Goal: Task Accomplishment & Management: Use online tool/utility

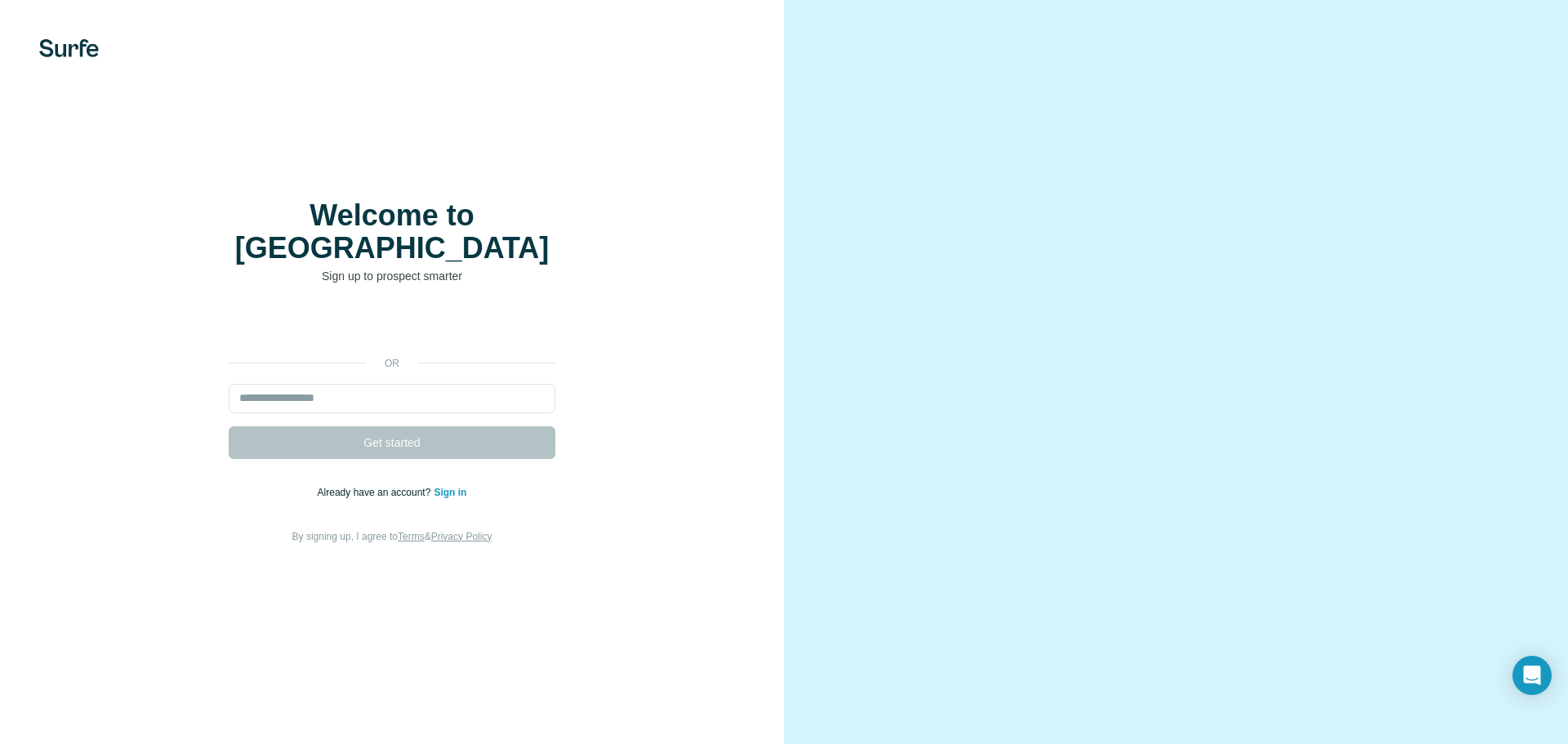
click at [86, 55] on img at bounding box center [69, 48] width 60 height 18
click at [405, 387] on input "email" at bounding box center [392, 398] width 326 height 29
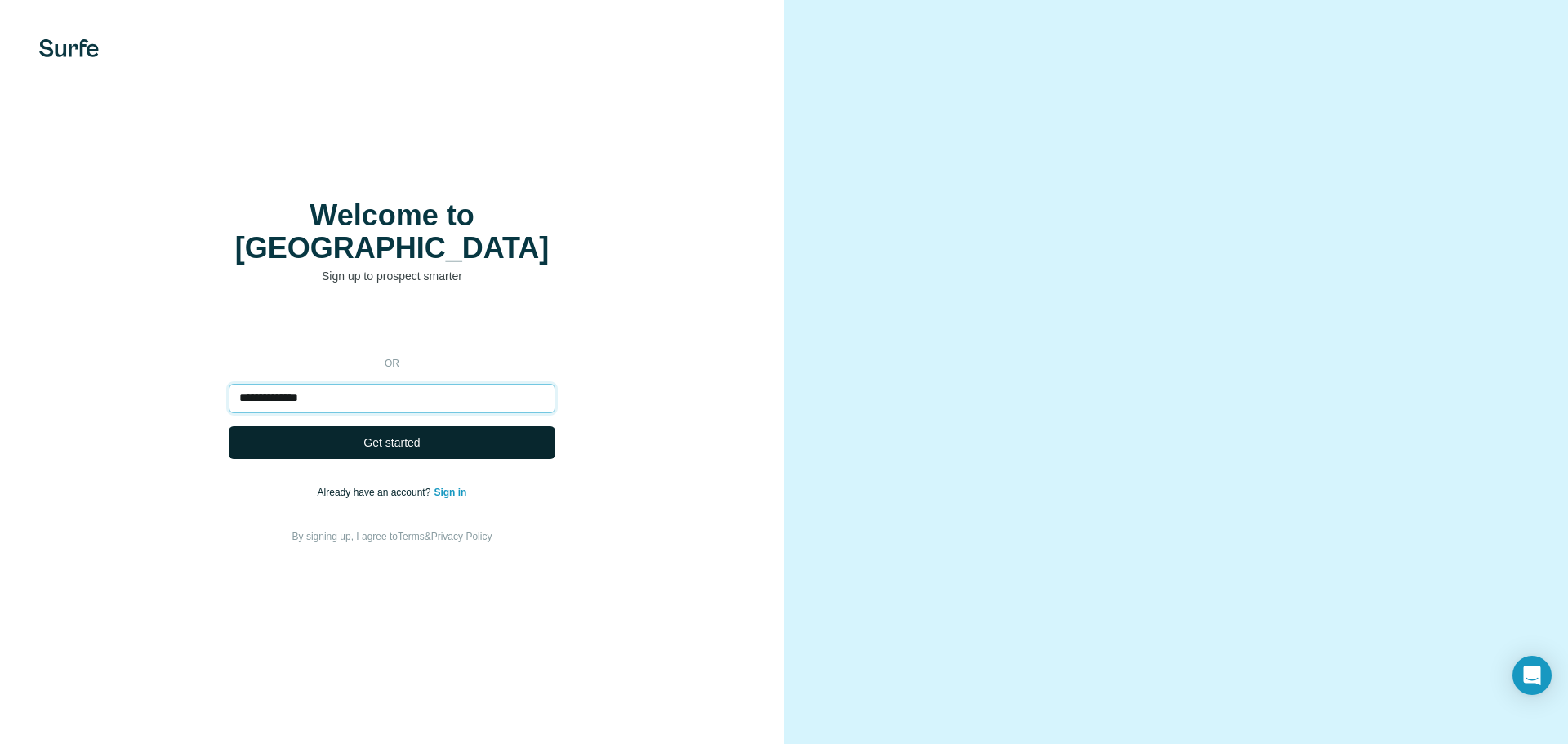
type input "**********"
click at [393, 434] on span "Get started" at bounding box center [391, 442] width 56 height 16
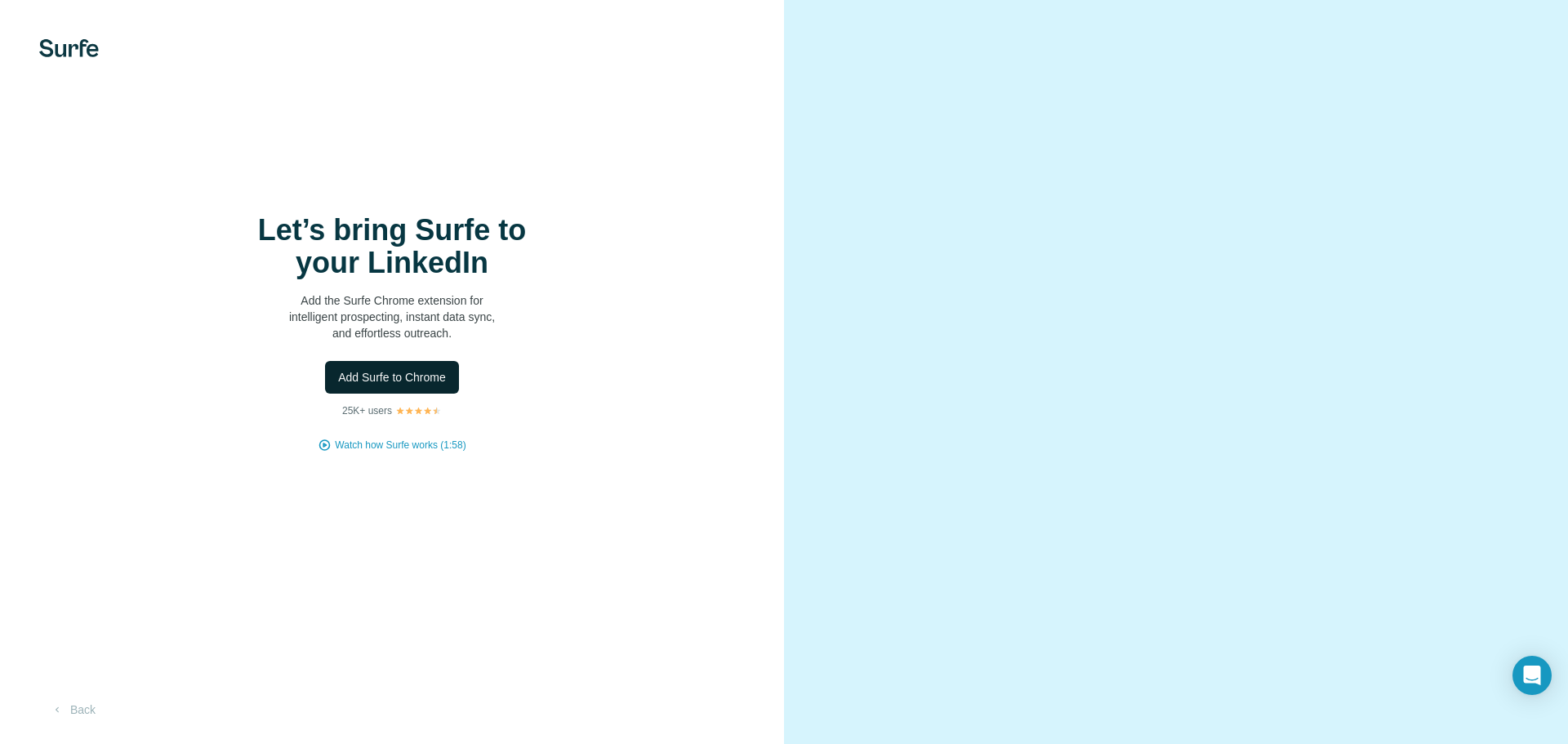
click at [382, 374] on span "Add Surfe to Chrome" at bounding box center [392, 377] width 108 height 16
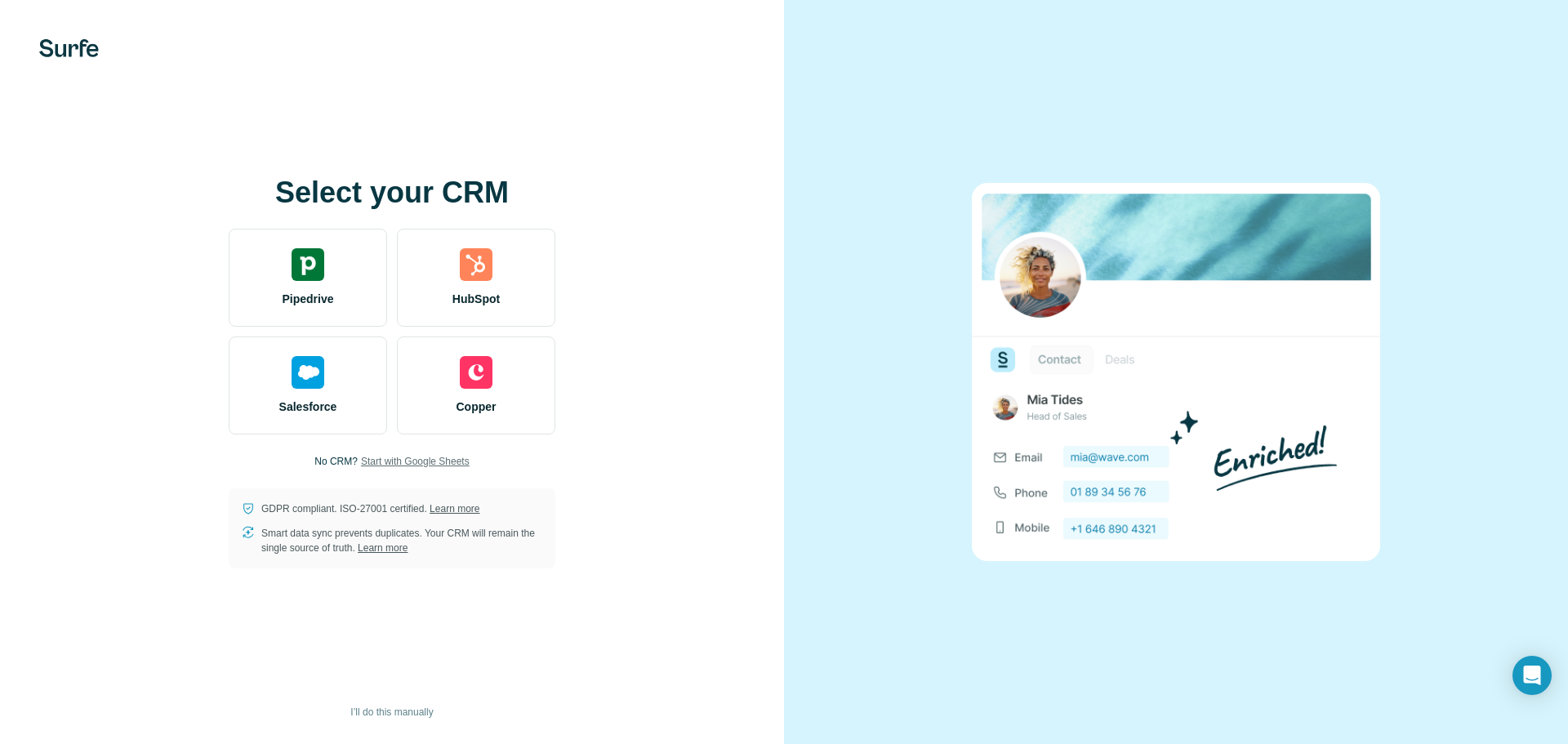
click at [450, 464] on span "Start with Google Sheets" at bounding box center [415, 461] width 109 height 15
click at [427, 455] on span "Start with Google Sheets" at bounding box center [415, 461] width 109 height 15
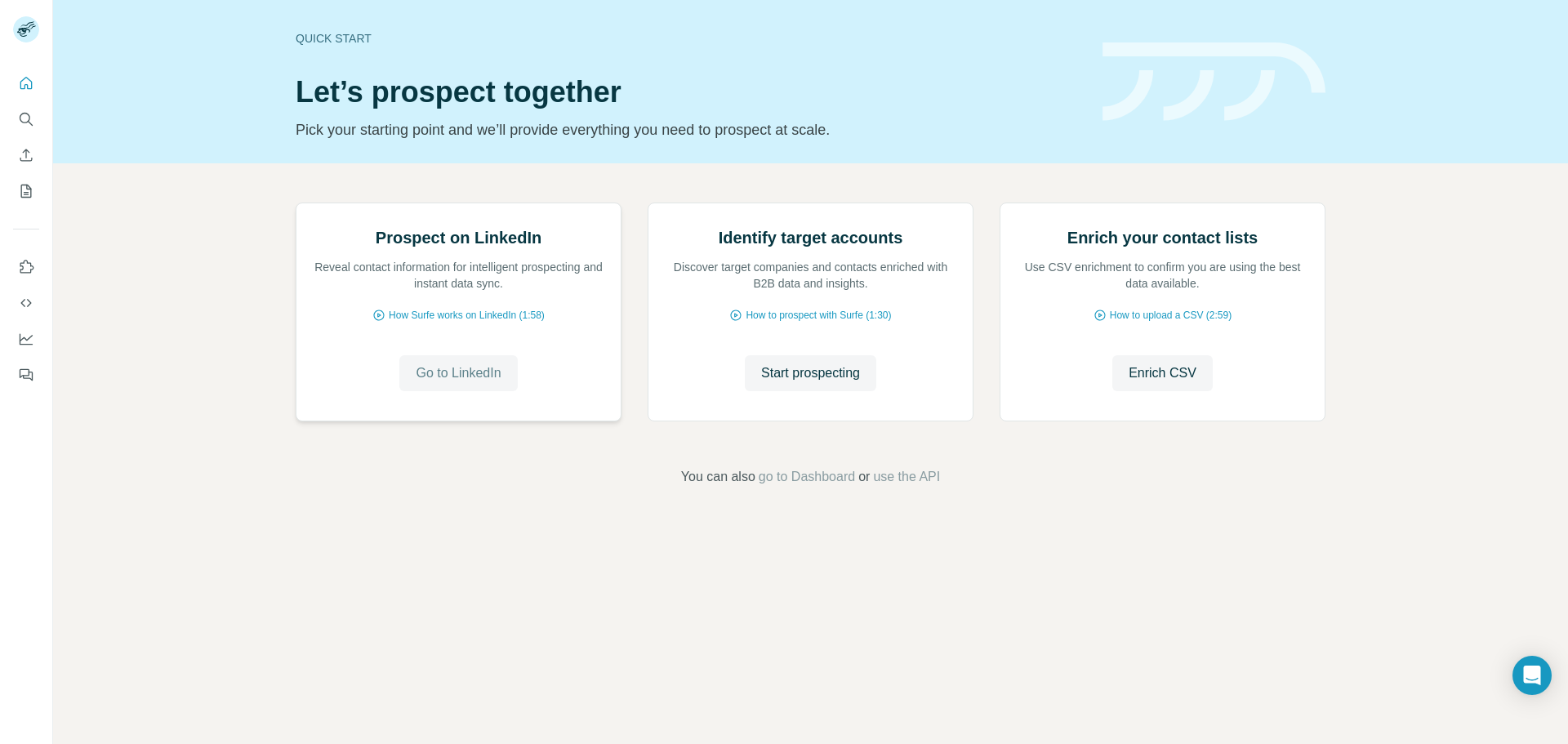
click at [487, 383] on span "Go to LinkedIn" at bounding box center [458, 373] width 85 height 20
click at [791, 383] on span "Start prospecting" at bounding box center [810, 373] width 99 height 20
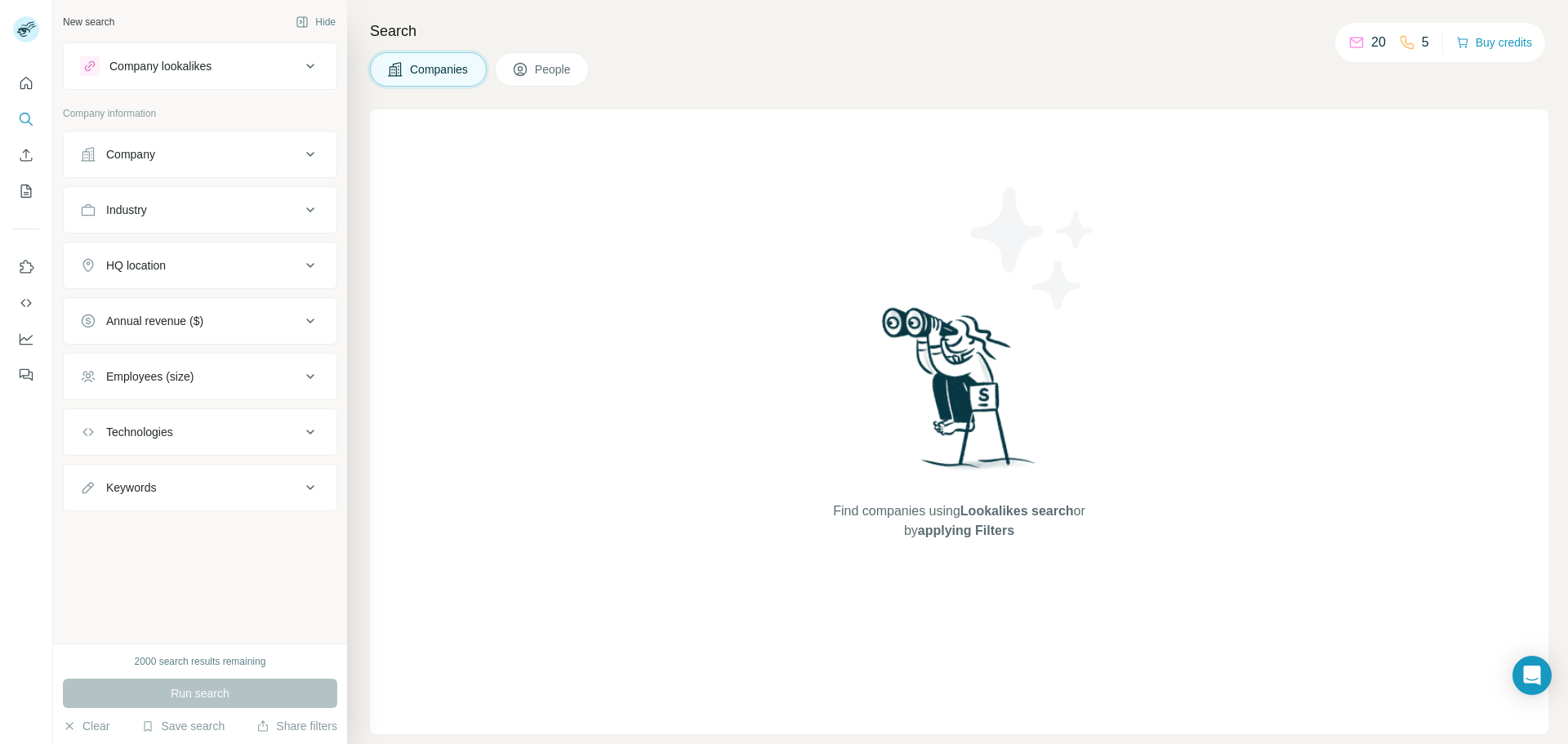
click at [272, 167] on button "Company" at bounding box center [200, 155] width 272 height 39
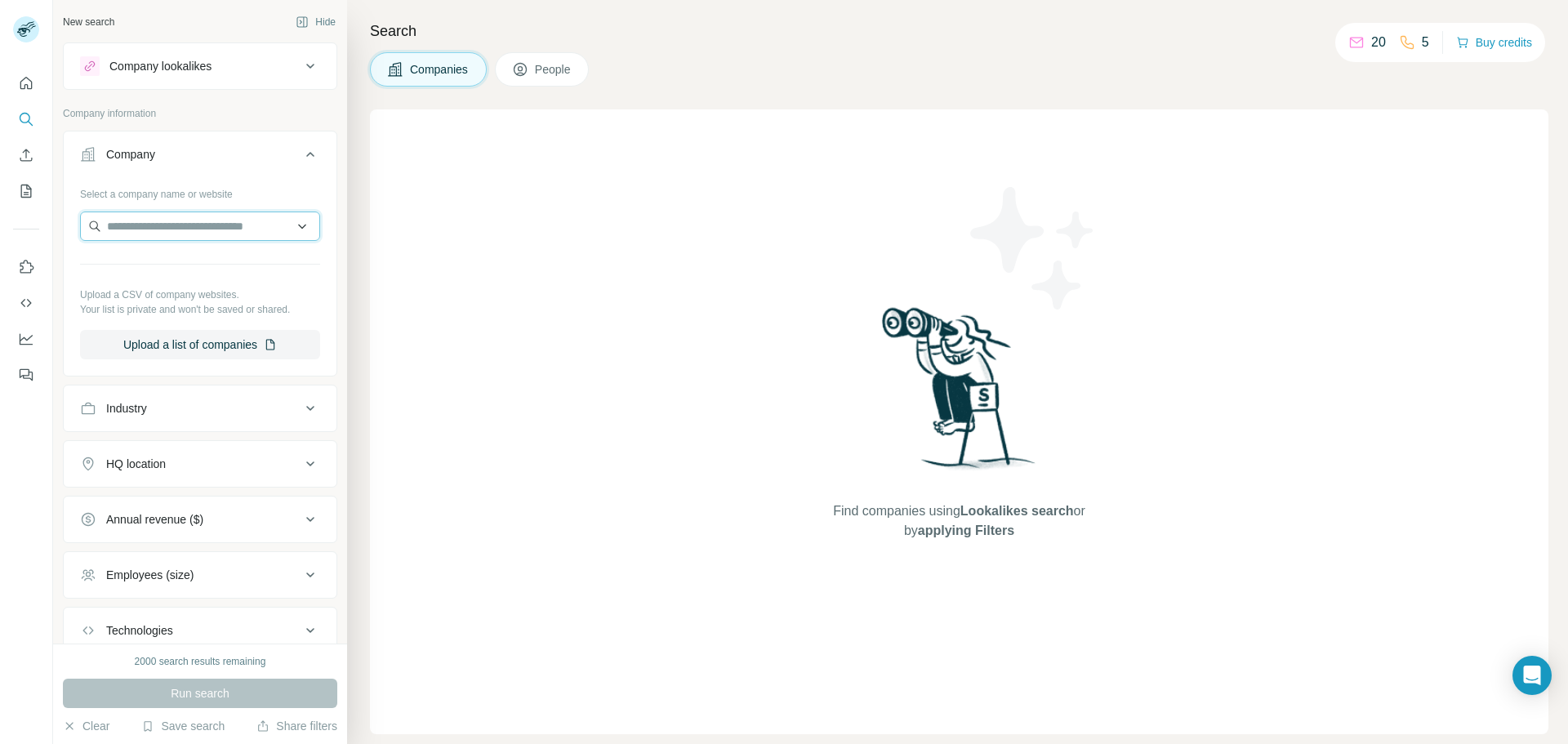
click at [240, 230] on input "text" at bounding box center [200, 226] width 240 height 29
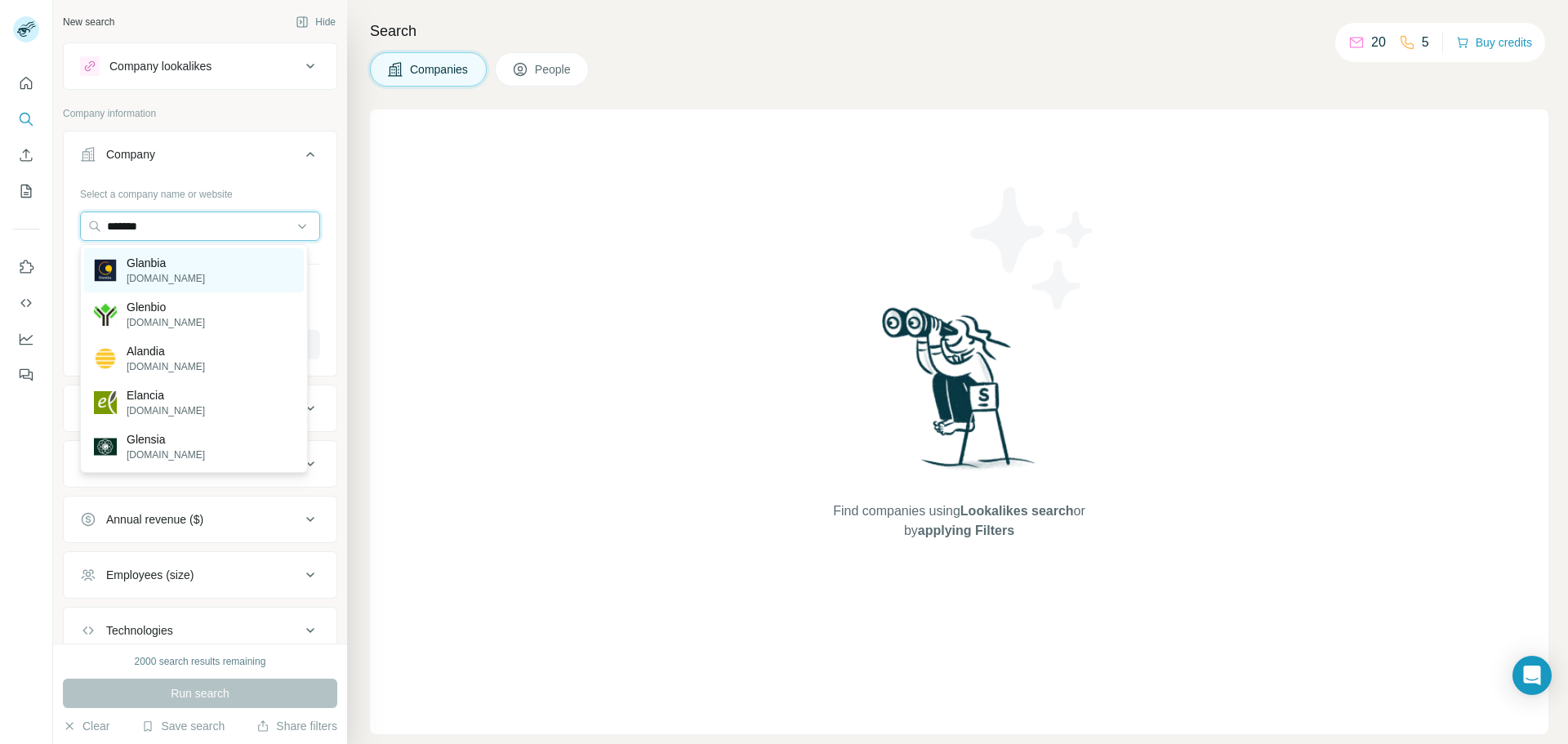
type input "*******"
click at [207, 269] on div "Glanbia [DOMAIN_NAME]" at bounding box center [194, 271] width 220 height 44
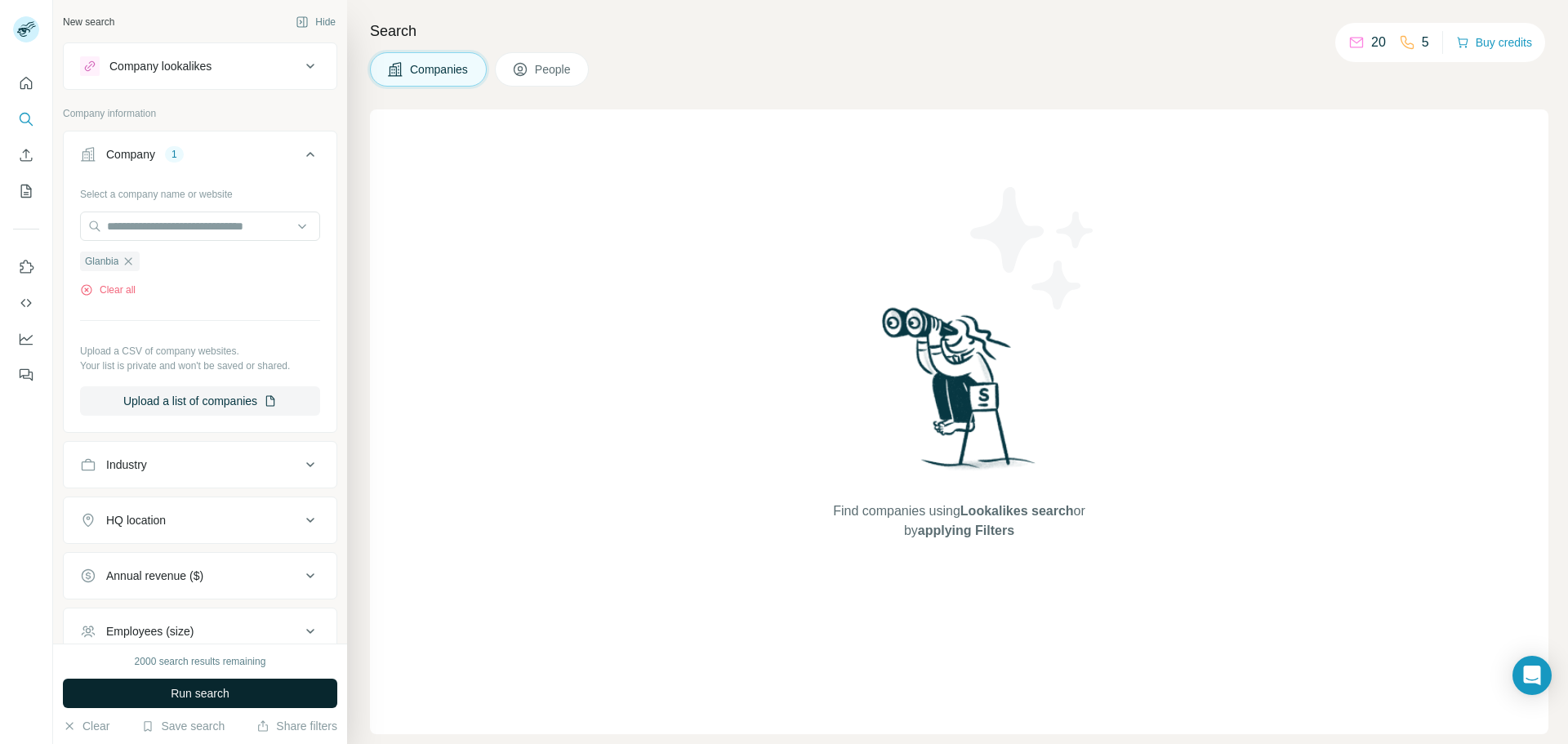
click at [208, 692] on span "Run search" at bounding box center [200, 693] width 59 height 16
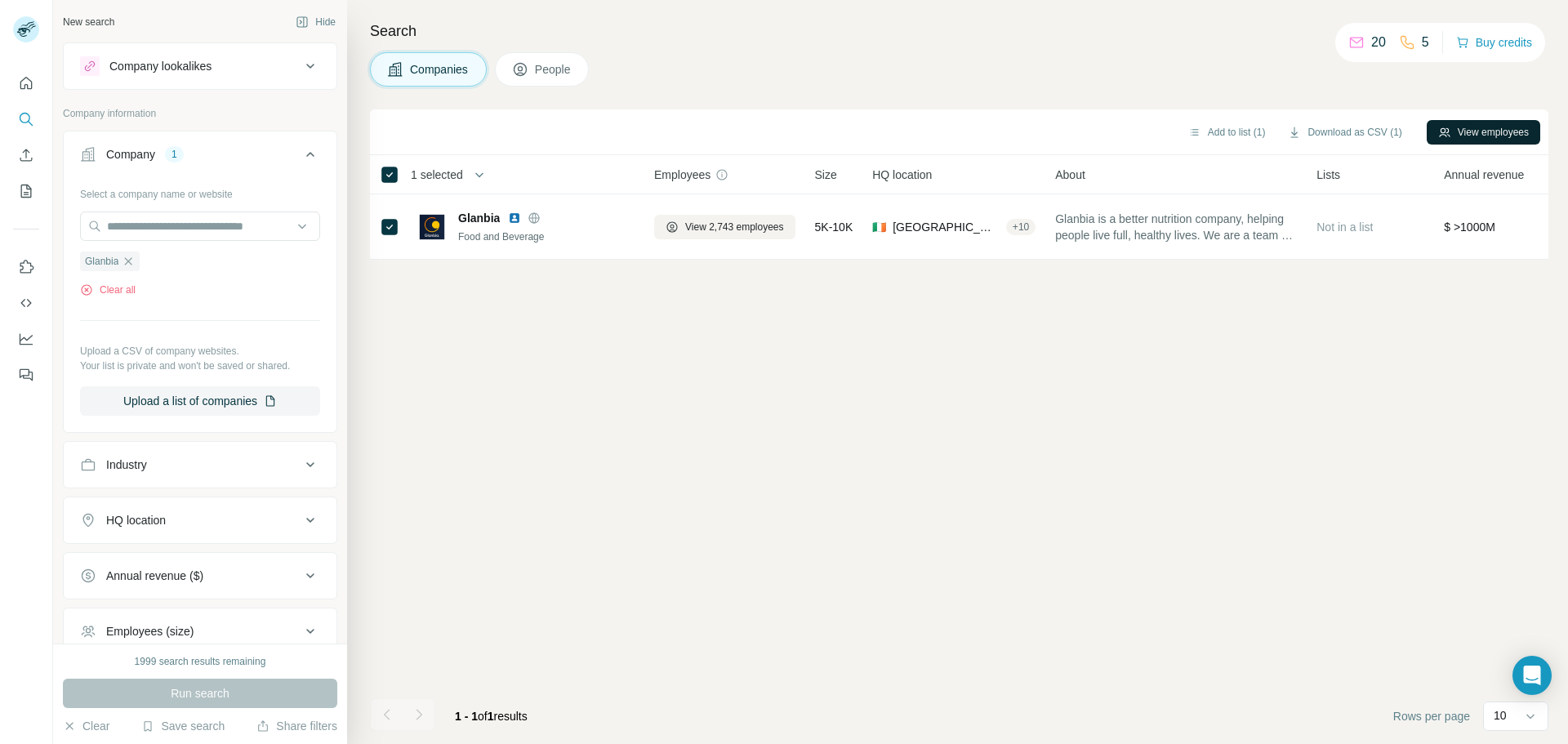
click at [1467, 132] on button "View employees" at bounding box center [1483, 132] width 114 height 25
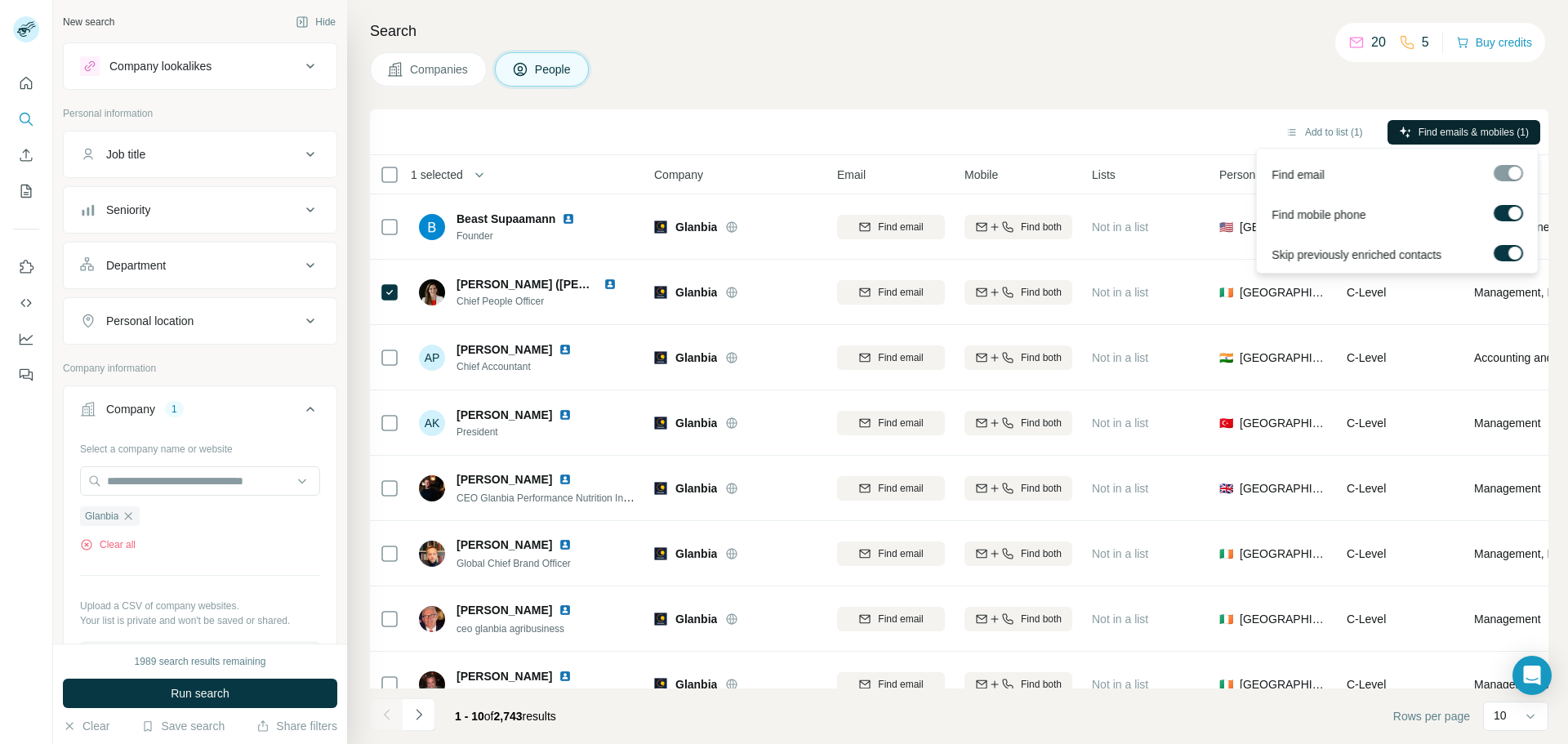
click at [1461, 137] on span "Find emails & mobiles (1)" at bounding box center [1473, 132] width 110 height 15
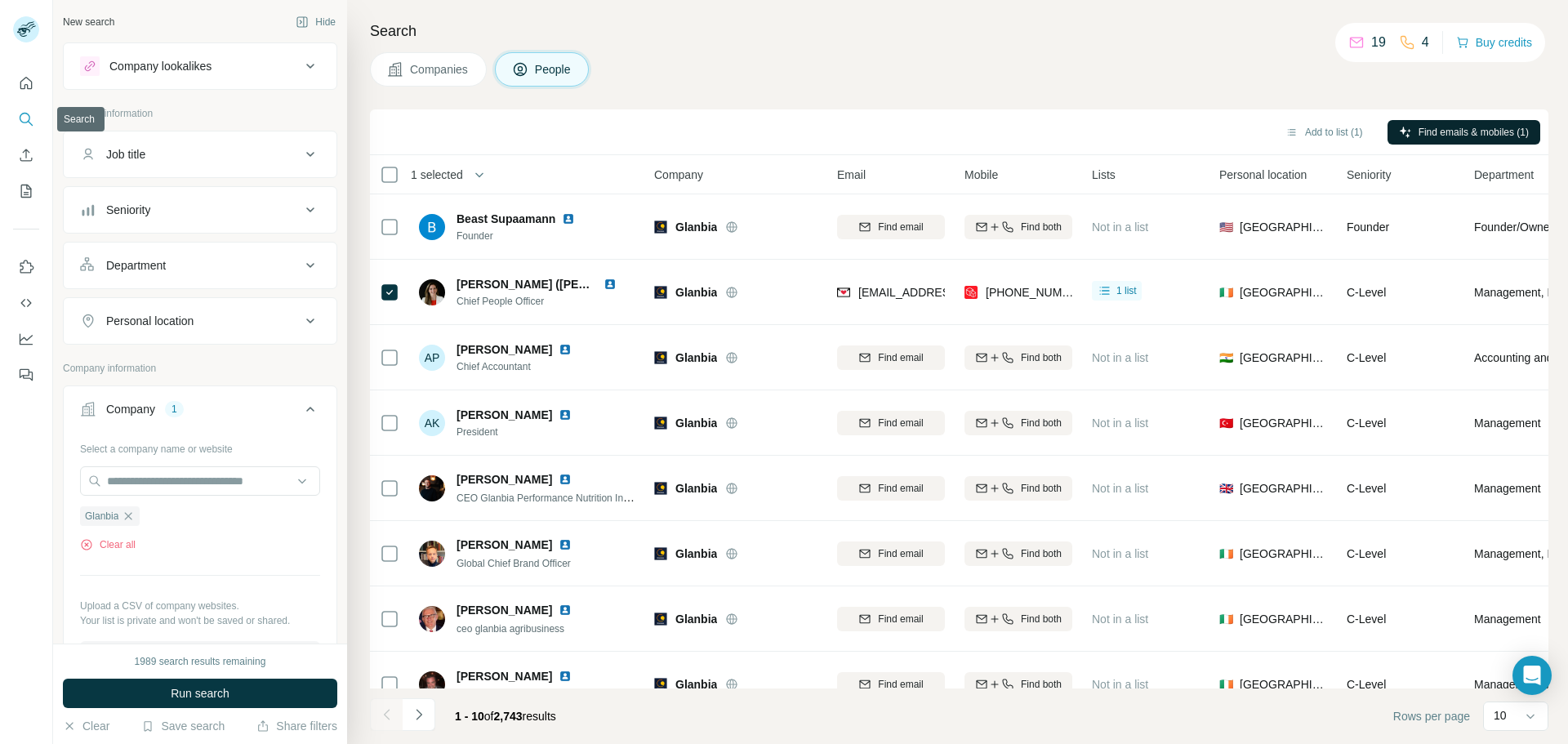
click at [20, 122] on icon "Search" at bounding box center [26, 119] width 16 height 16
click at [300, 70] on icon at bounding box center [310, 66] width 20 height 20
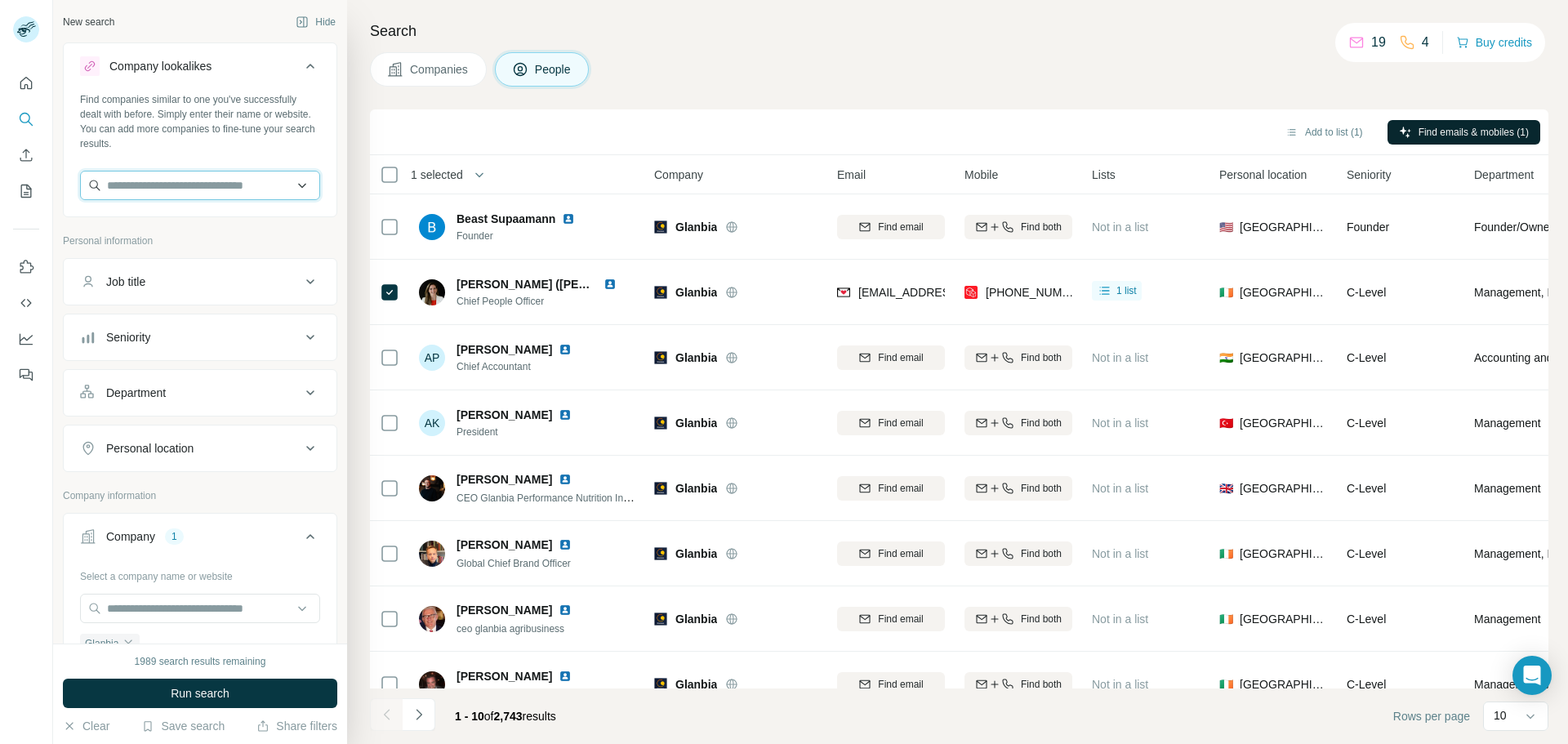
click at [236, 188] on input "text" at bounding box center [200, 186] width 240 height 29
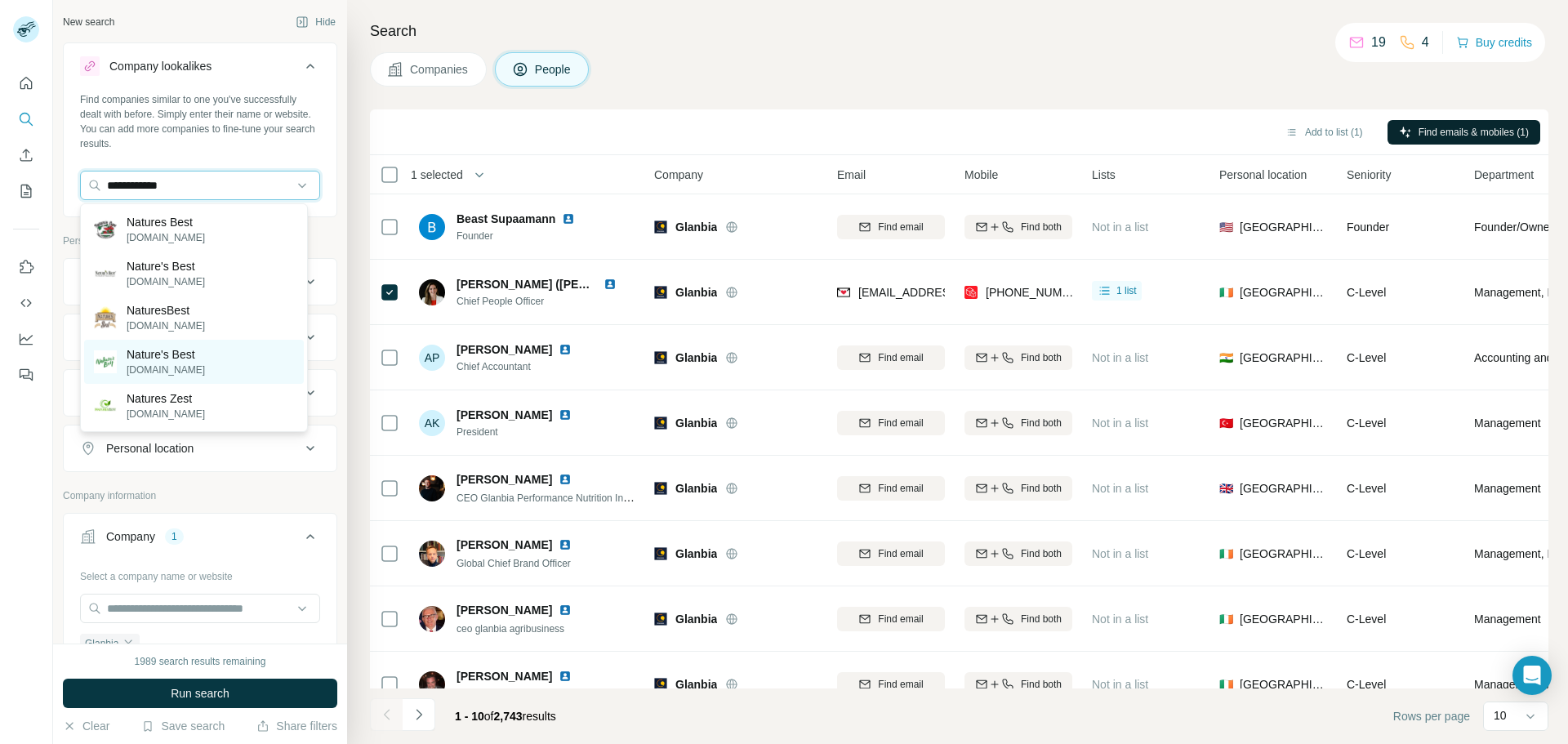
type input "**********"
click at [209, 362] on div "Nature's Best [DOMAIN_NAME]" at bounding box center [194, 361] width 220 height 44
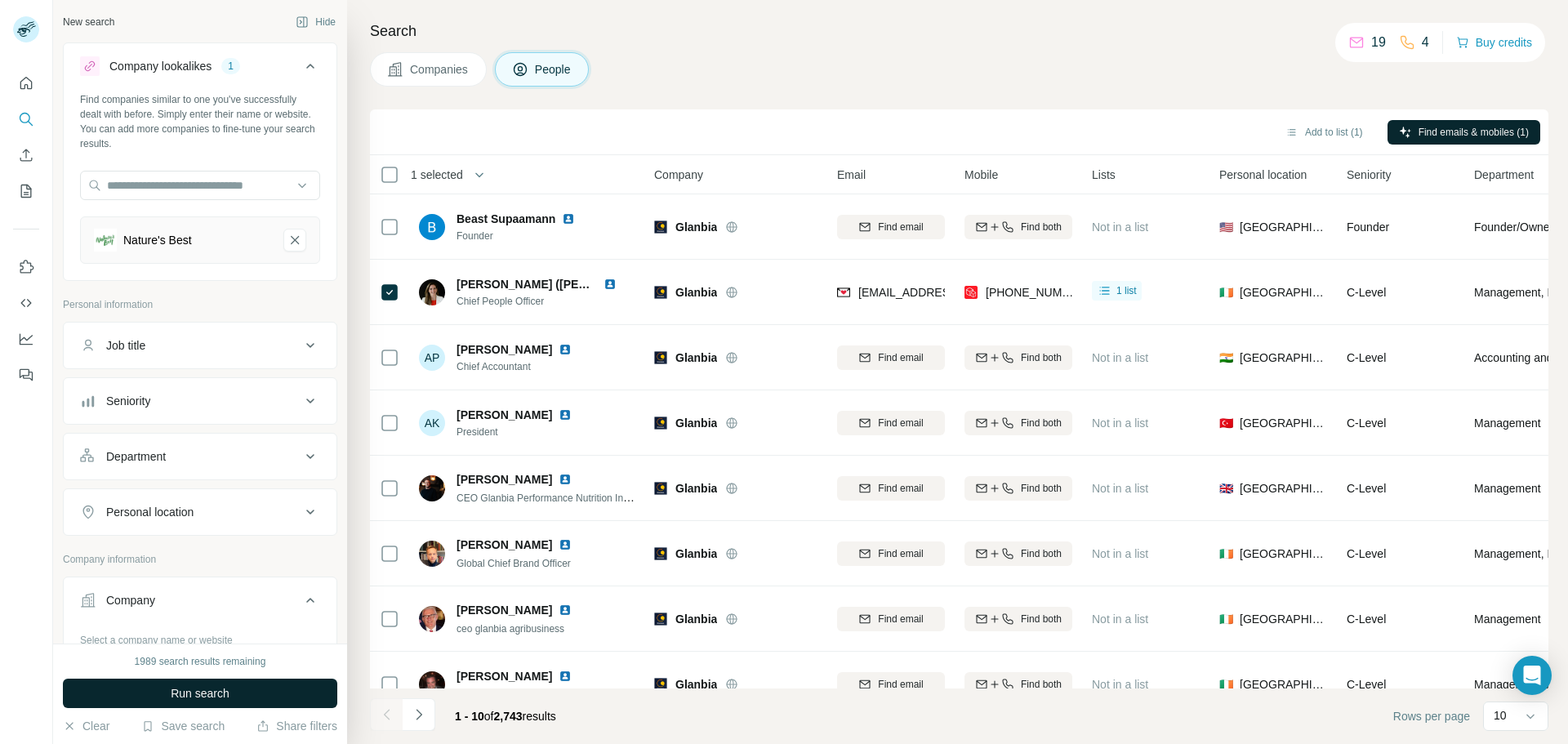
click at [172, 696] on span "Run search" at bounding box center [200, 693] width 59 height 16
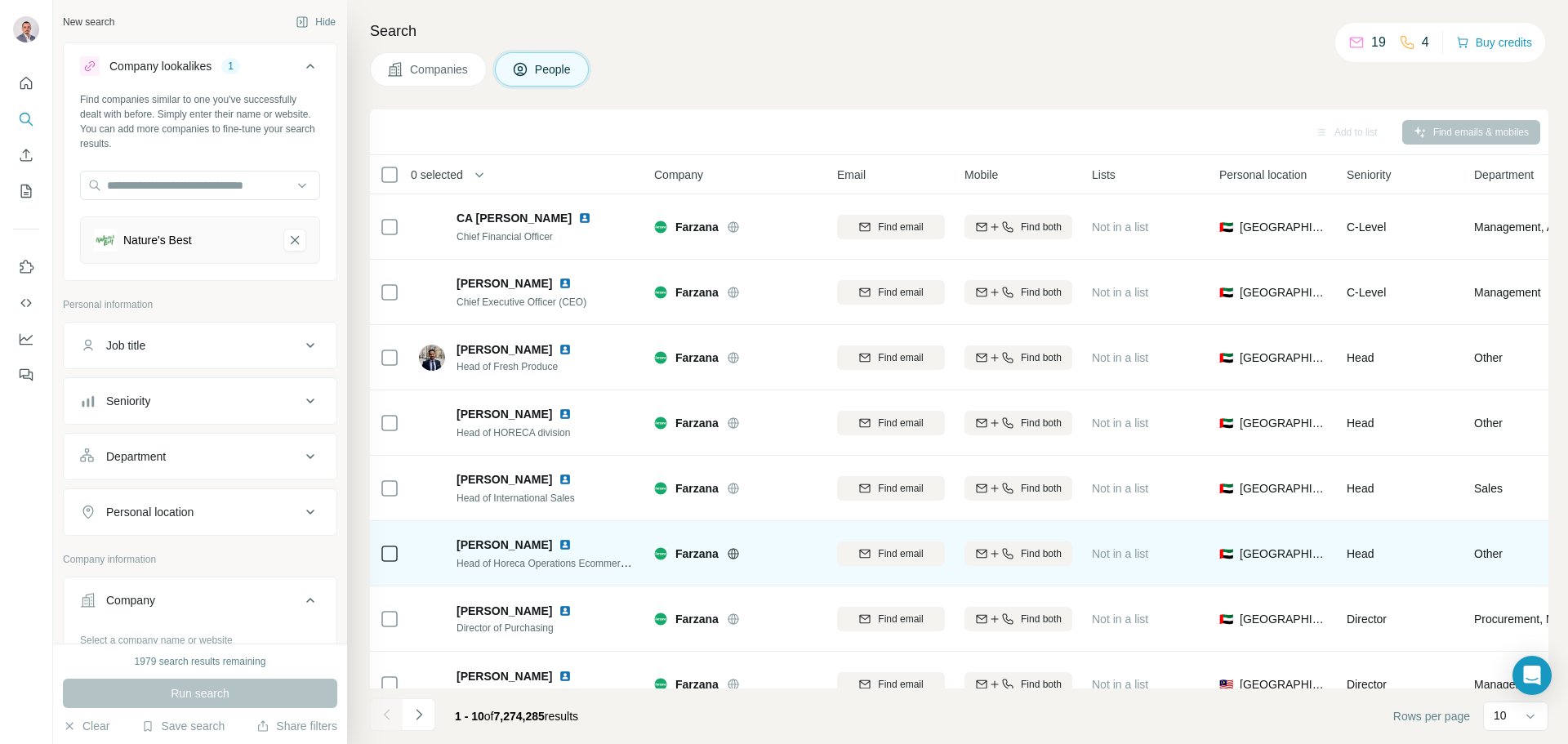
scroll to position [168, 0]
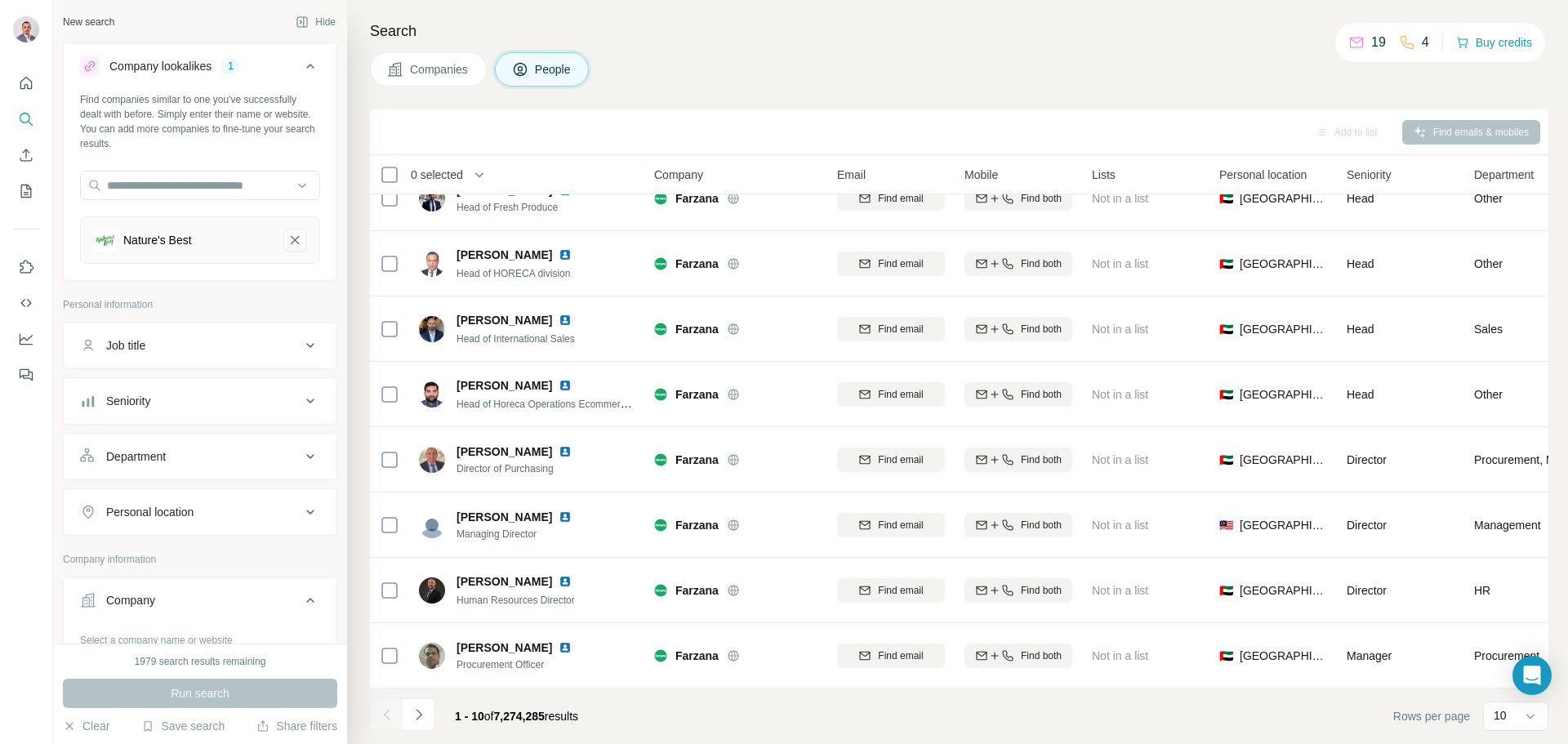
click at [287, 239] on icon "Nature's Best-remove-button" at bounding box center [294, 240] width 15 height 16
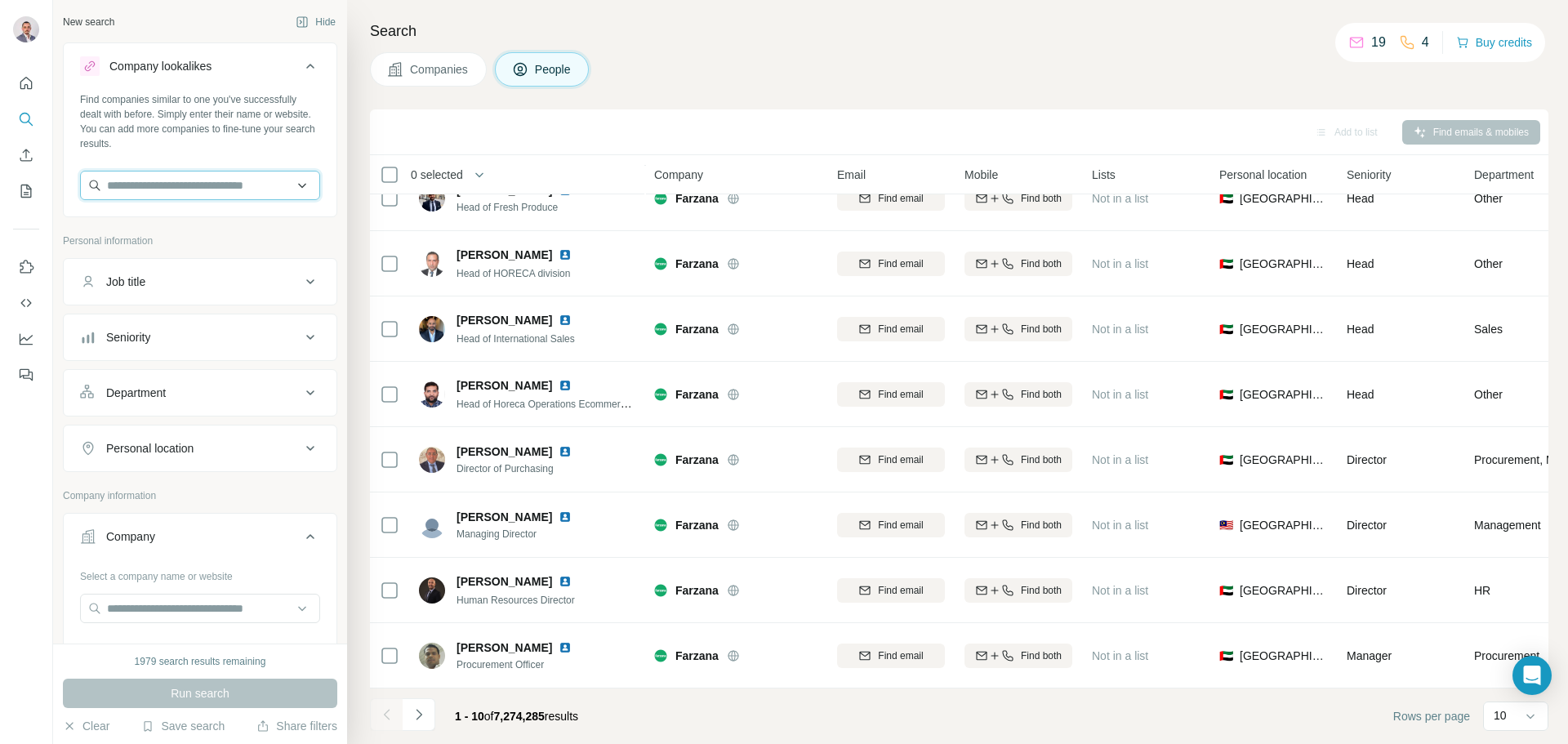
click at [182, 184] on input "text" at bounding box center [200, 186] width 240 height 29
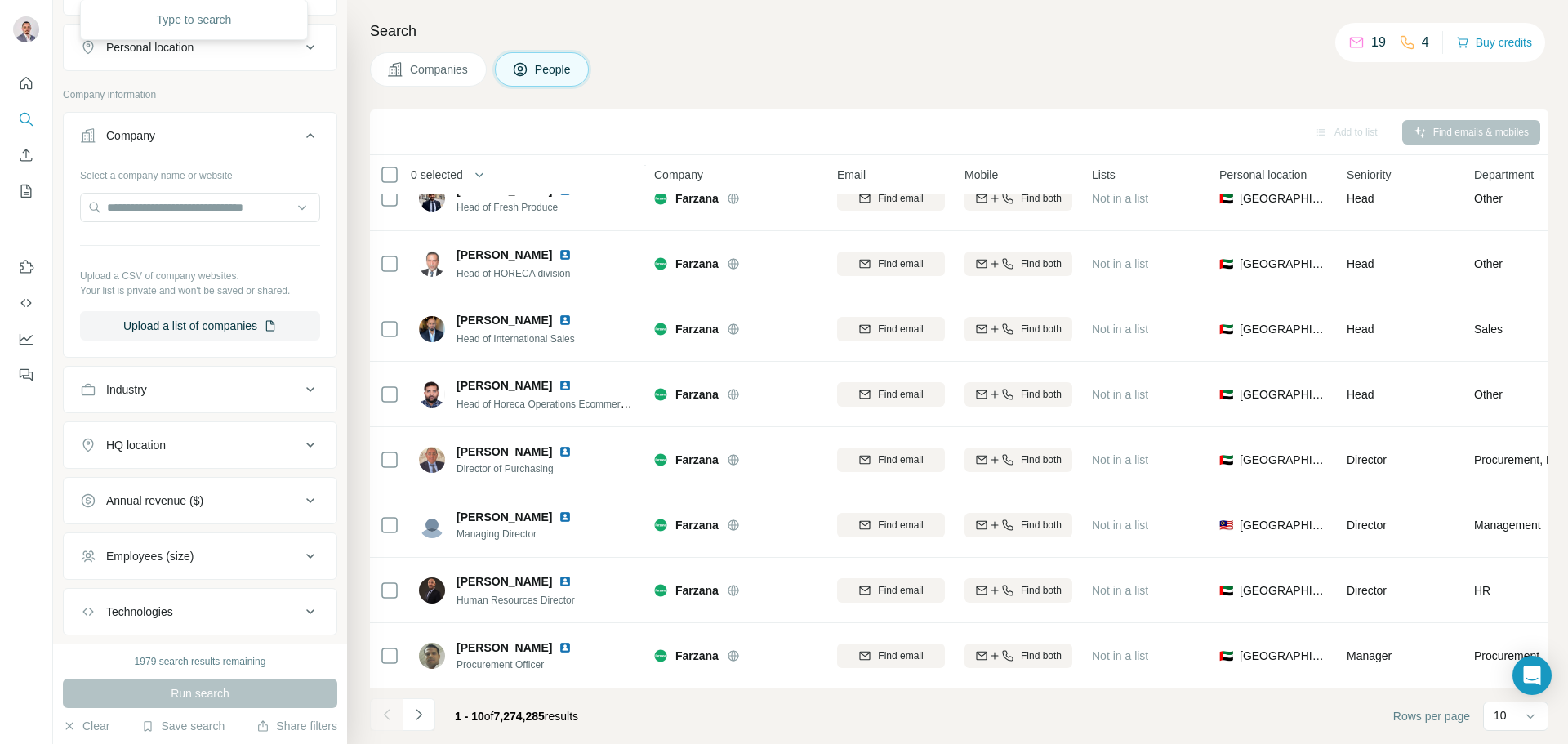
scroll to position [408, 0]
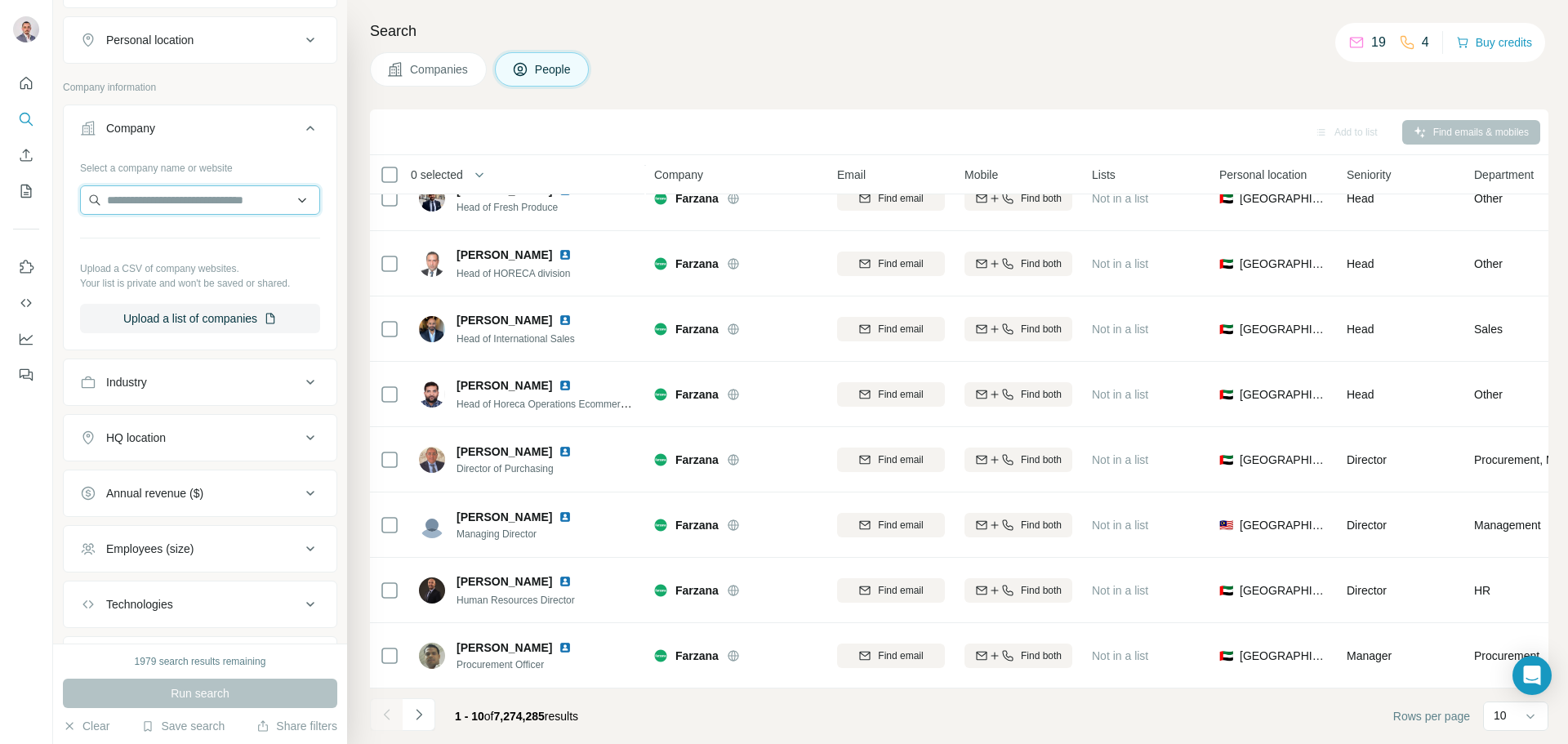
click at [215, 204] on input "text" at bounding box center [200, 200] width 240 height 29
click at [215, 192] on input "text" at bounding box center [200, 200] width 240 height 29
click at [206, 206] on input "text" at bounding box center [200, 200] width 240 height 29
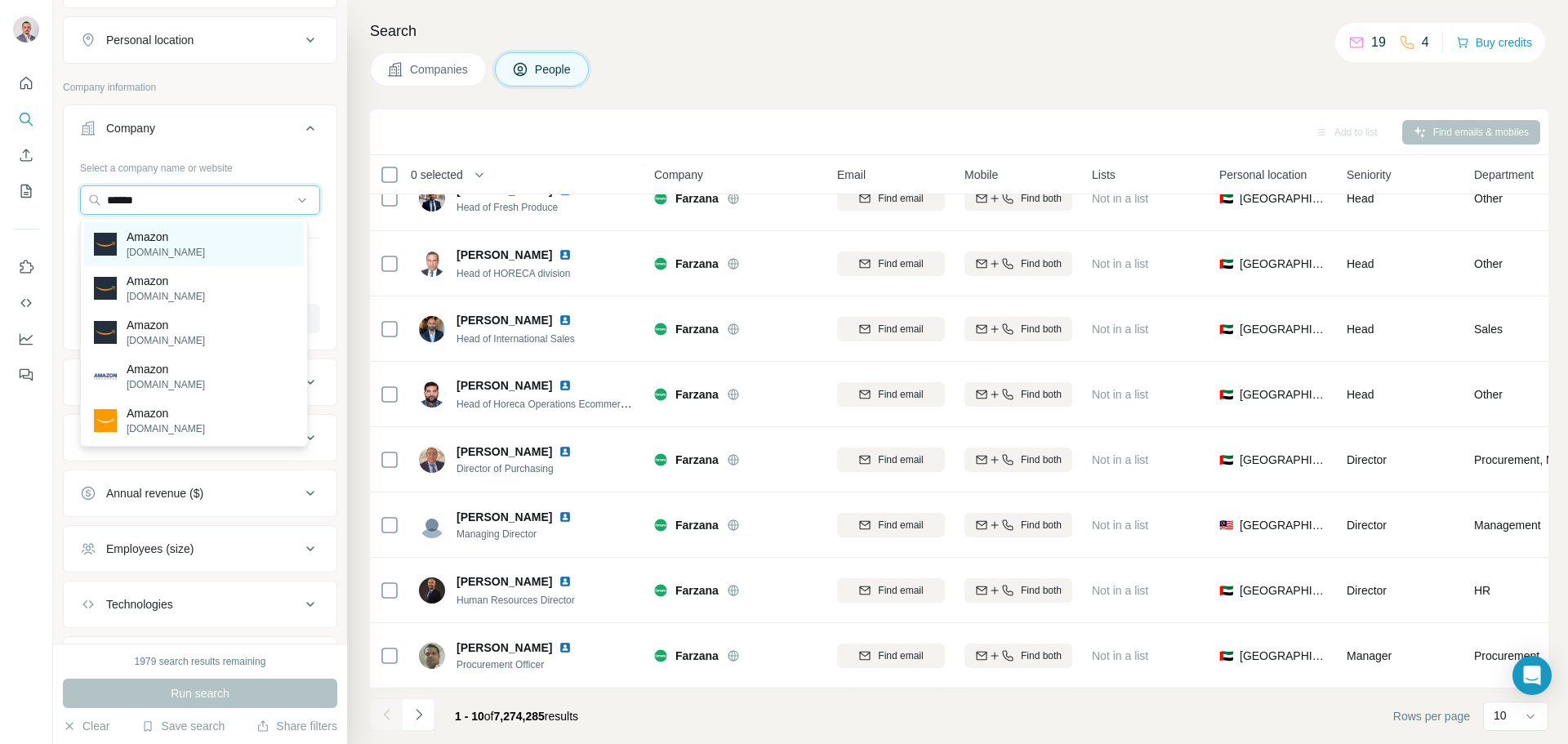
type input "******"
click at [192, 242] on div "Amazon [DOMAIN_NAME]" at bounding box center [194, 244] width 220 height 44
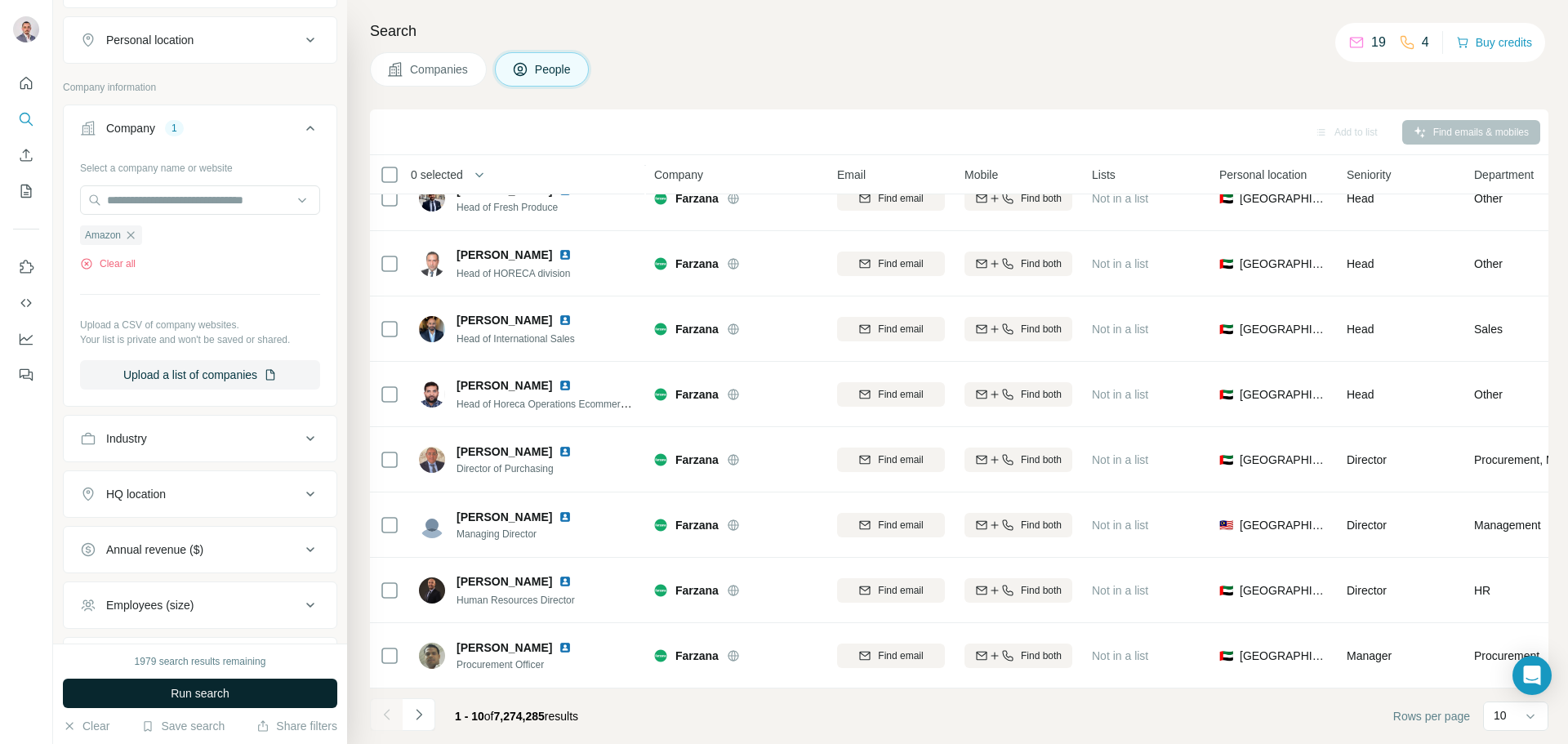
click at [227, 692] on span "Run search" at bounding box center [200, 693] width 59 height 16
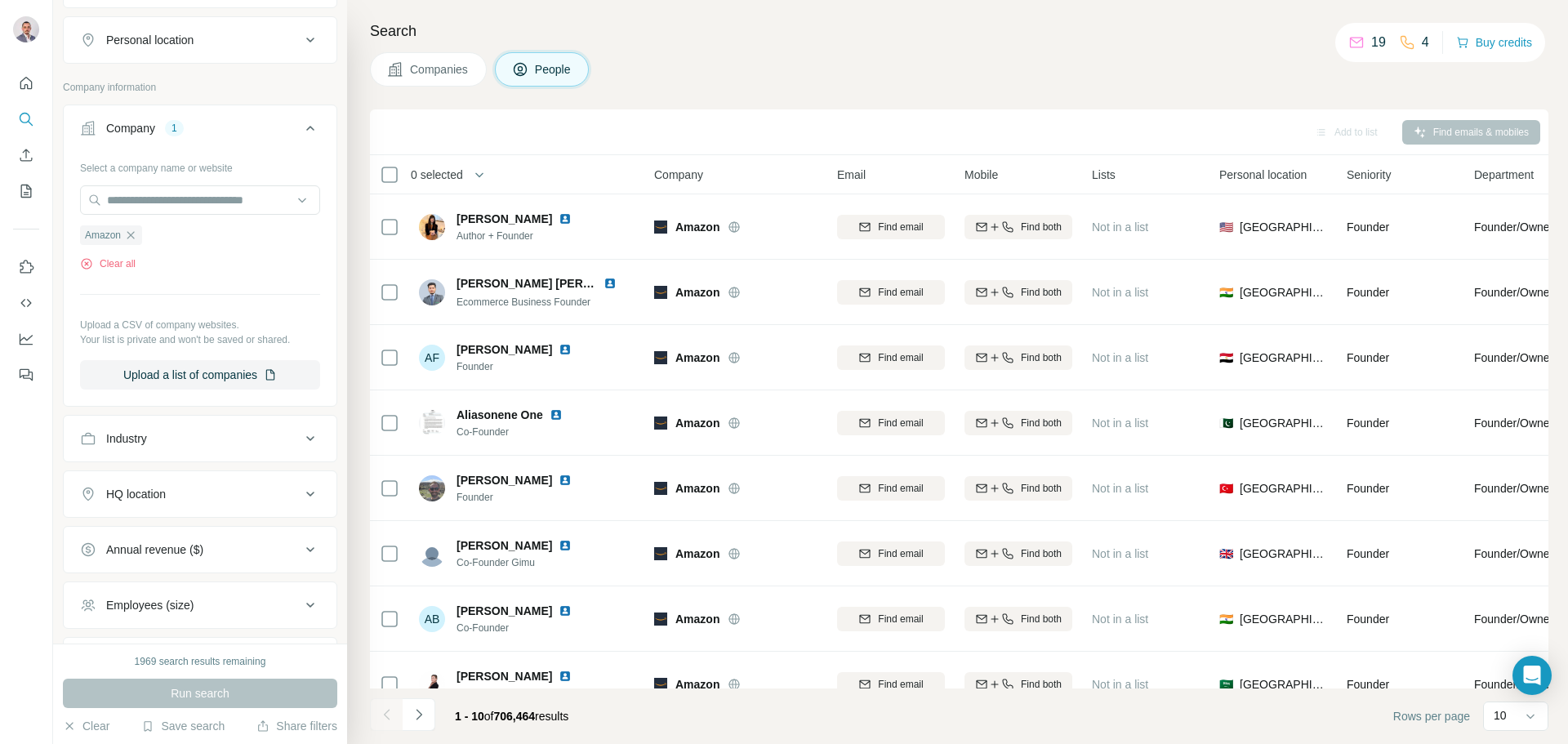
click at [1277, 176] on span "Personal location" at bounding box center [1263, 175] width 88 height 16
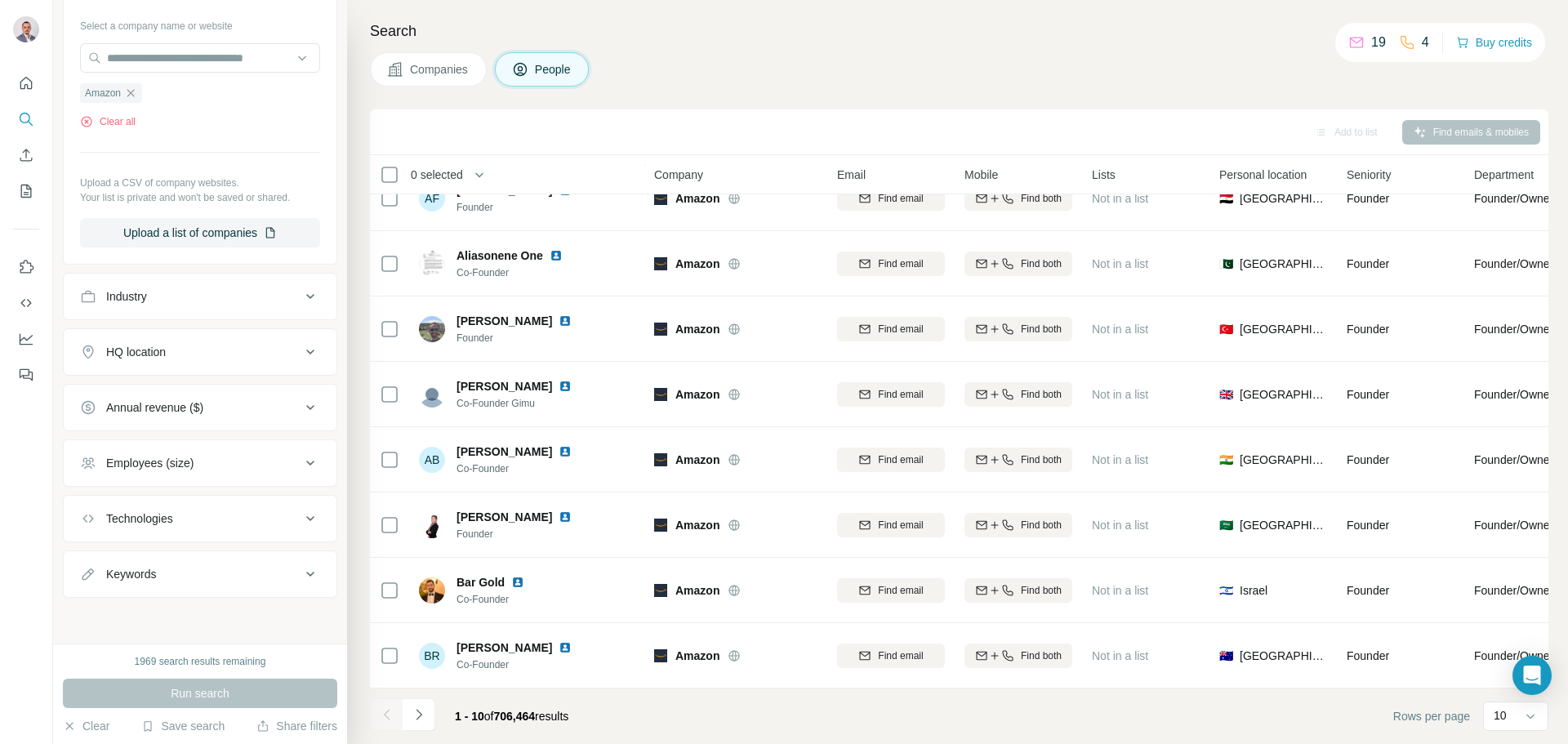
scroll to position [551, 0]
click at [214, 351] on div "HQ location" at bounding box center [191, 352] width 221 height 16
click at [204, 396] on input "text" at bounding box center [200, 392] width 240 height 29
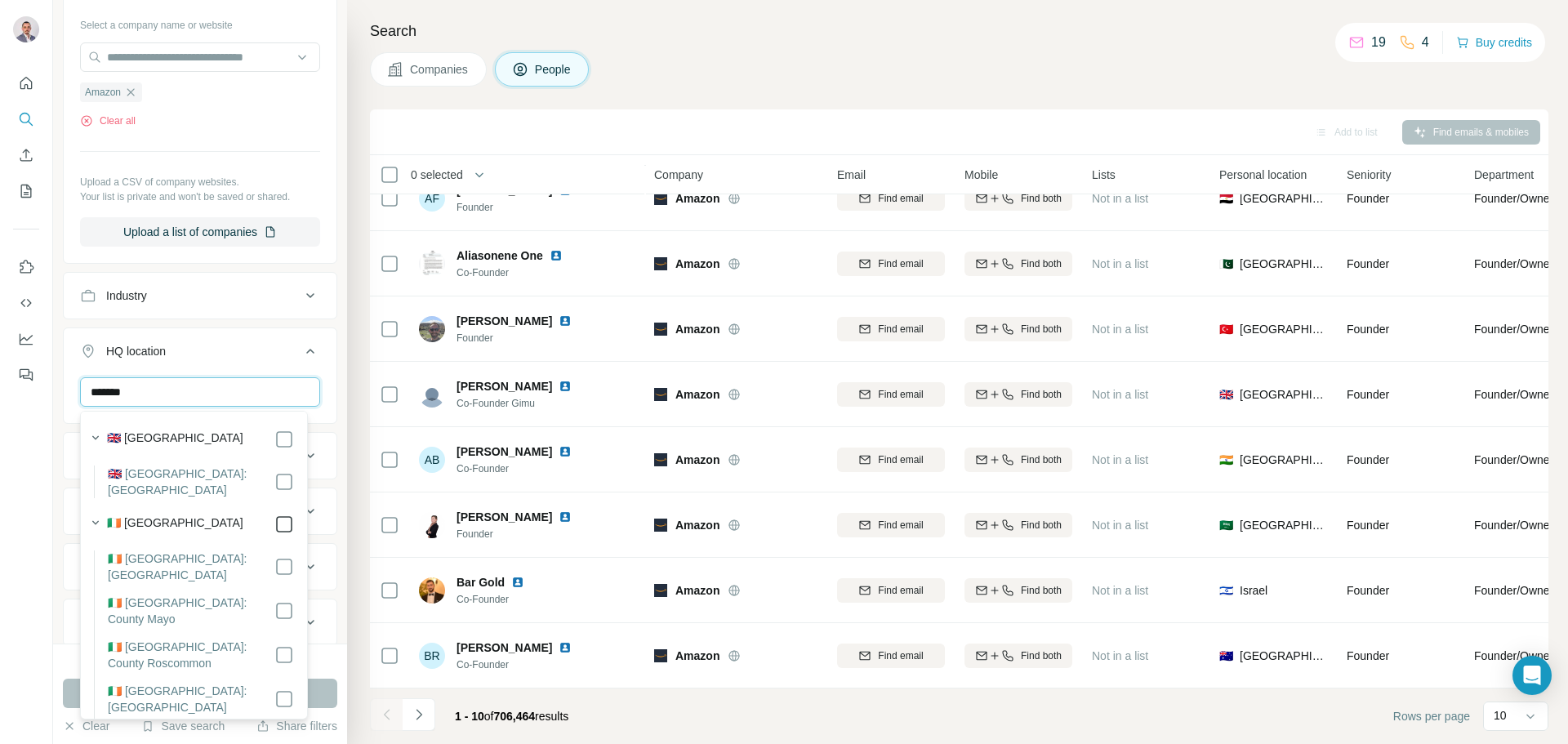
type input "*******"
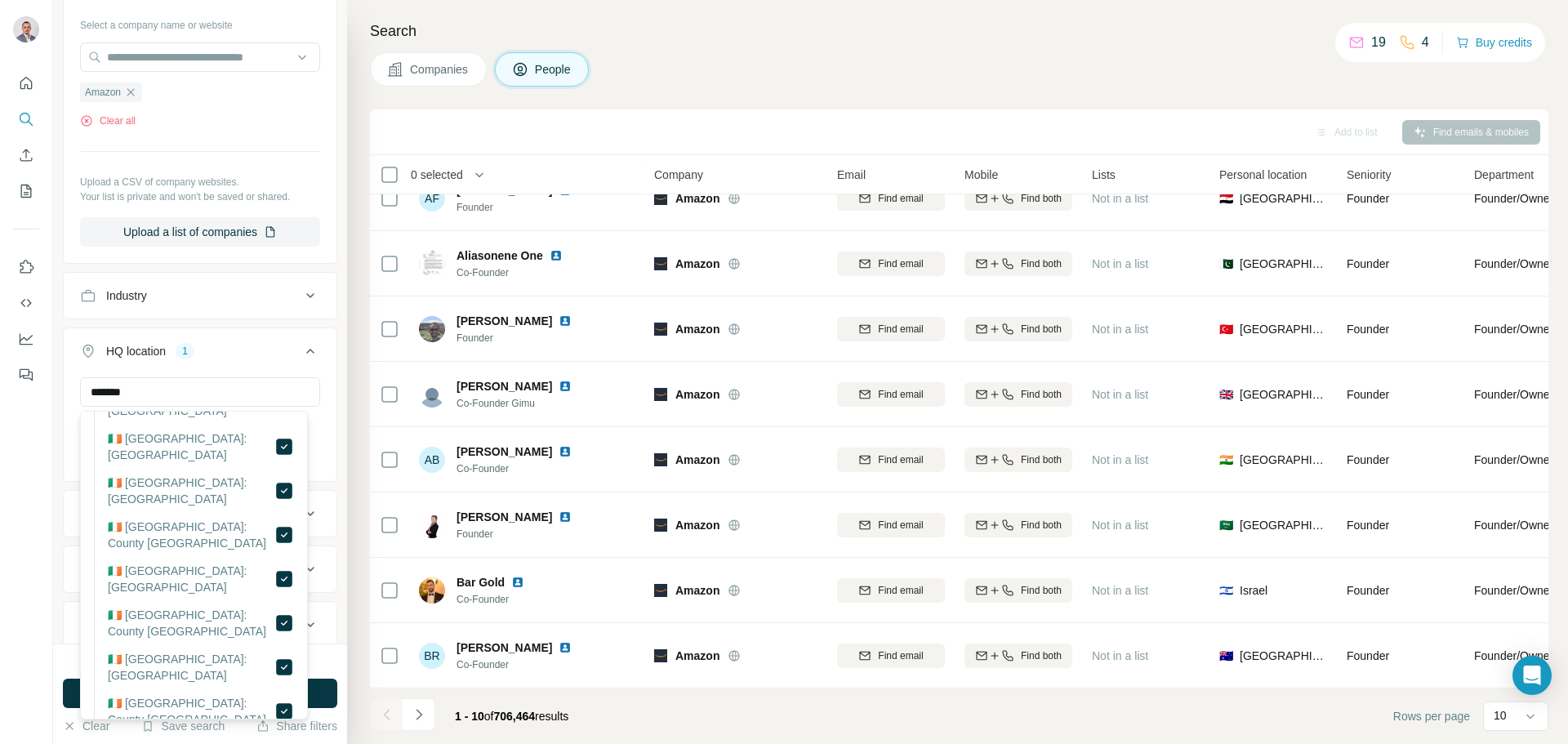
scroll to position [873, 0]
click at [245, 353] on div "HQ location 1" at bounding box center [191, 351] width 221 height 16
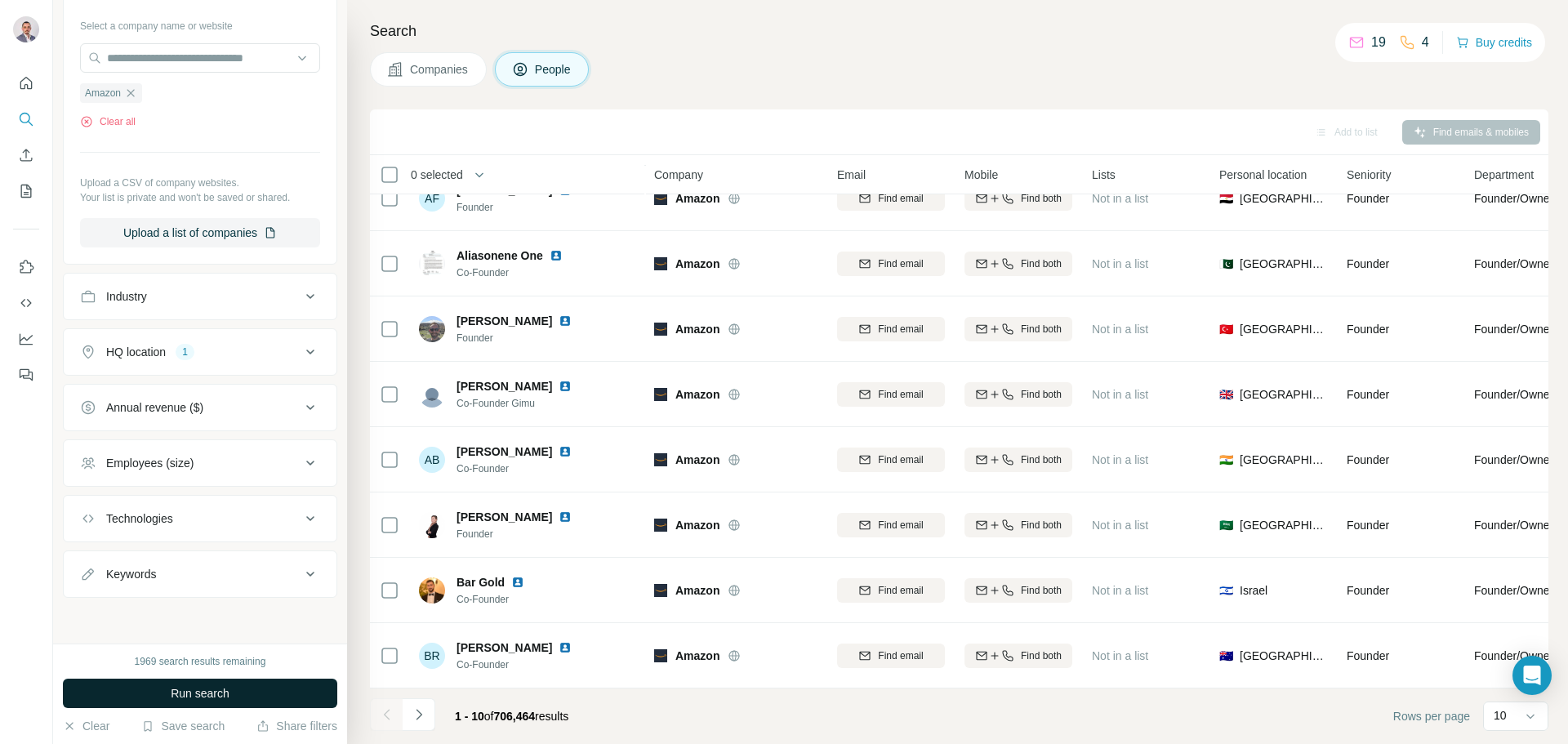
click at [220, 699] on span "Run search" at bounding box center [200, 693] width 59 height 16
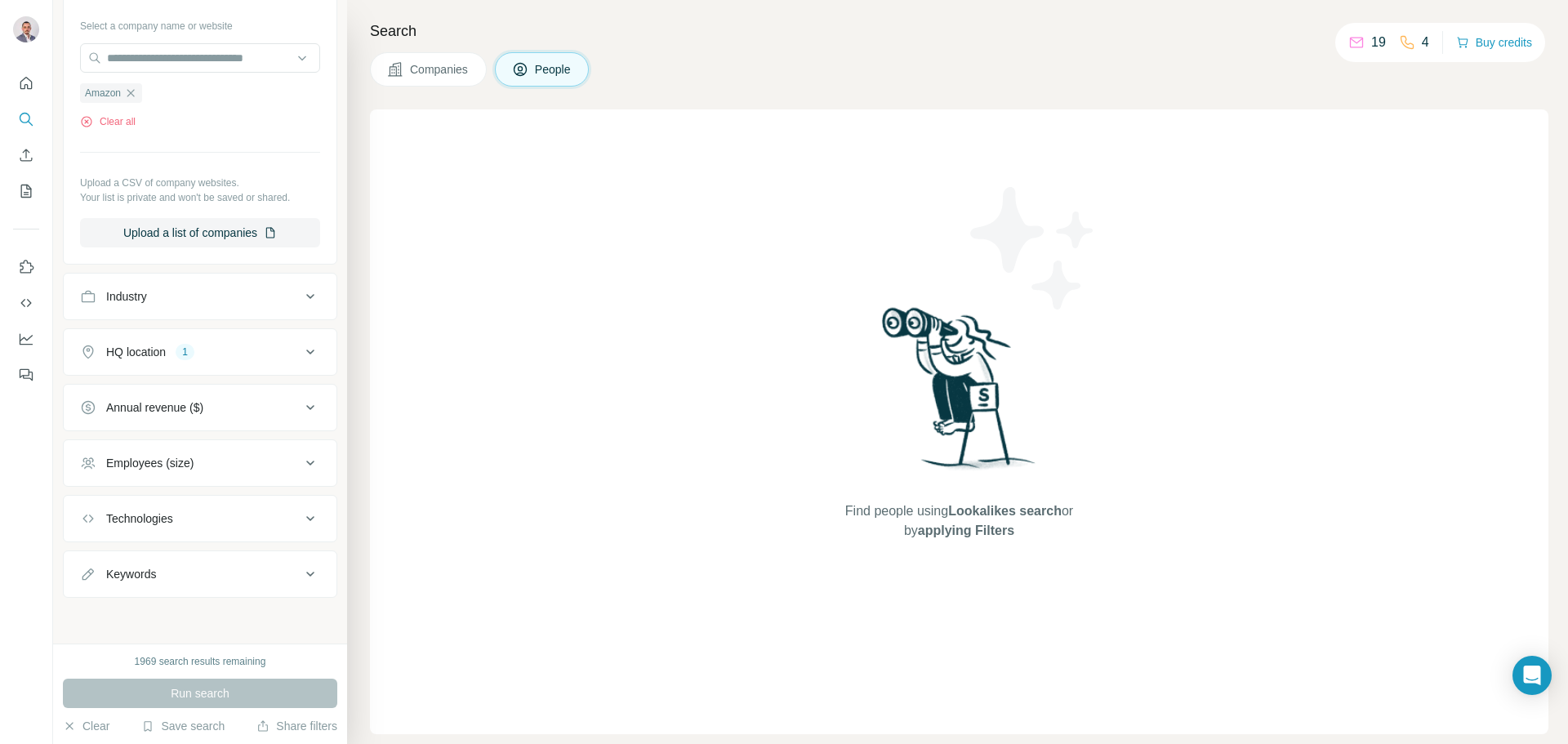
click at [270, 346] on div "HQ location 1" at bounding box center [191, 352] width 221 height 16
click at [191, 430] on icon "button" at bounding box center [197, 428] width 13 height 13
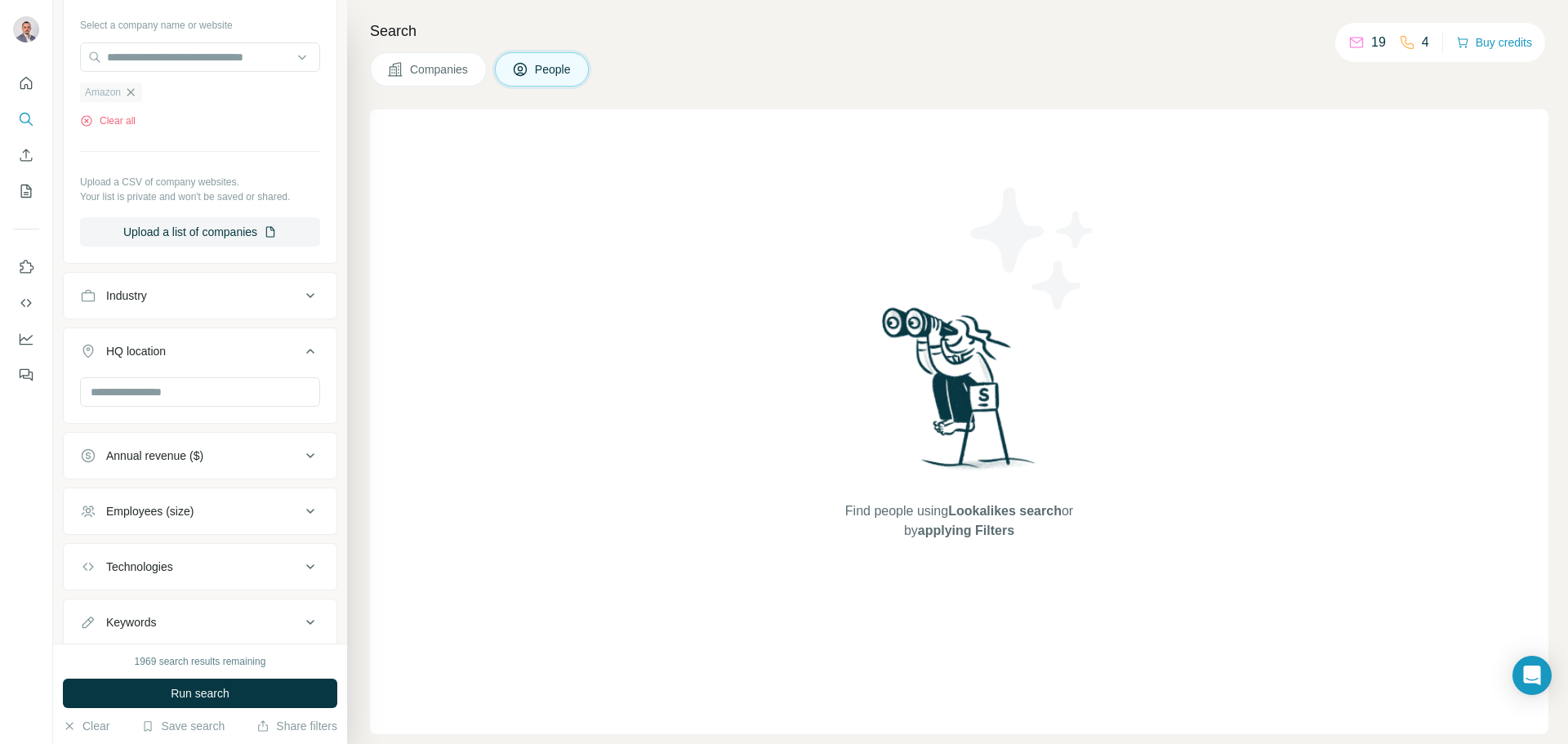
click at [131, 94] on icon "button" at bounding box center [131, 92] width 13 height 13
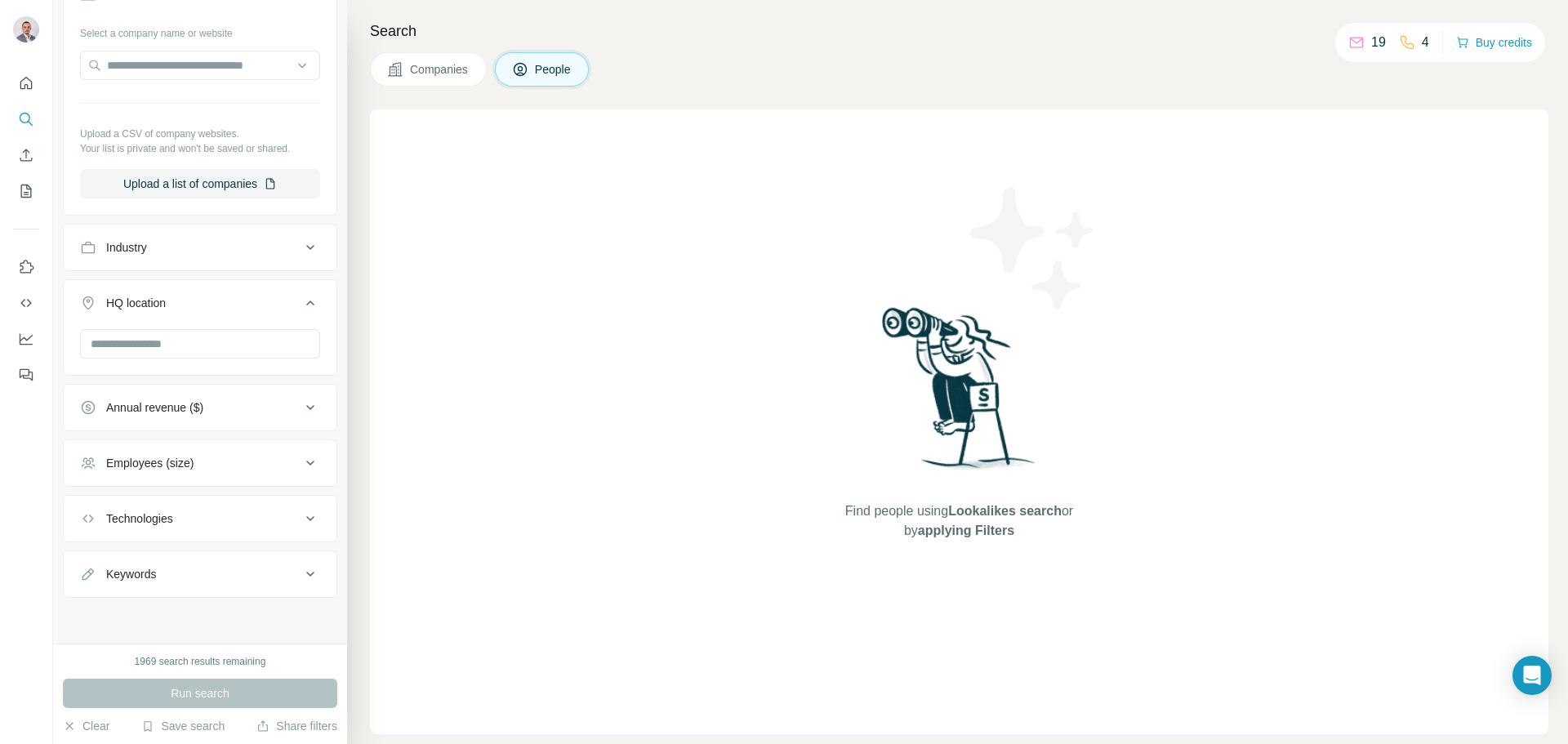
scroll to position [543, 0]
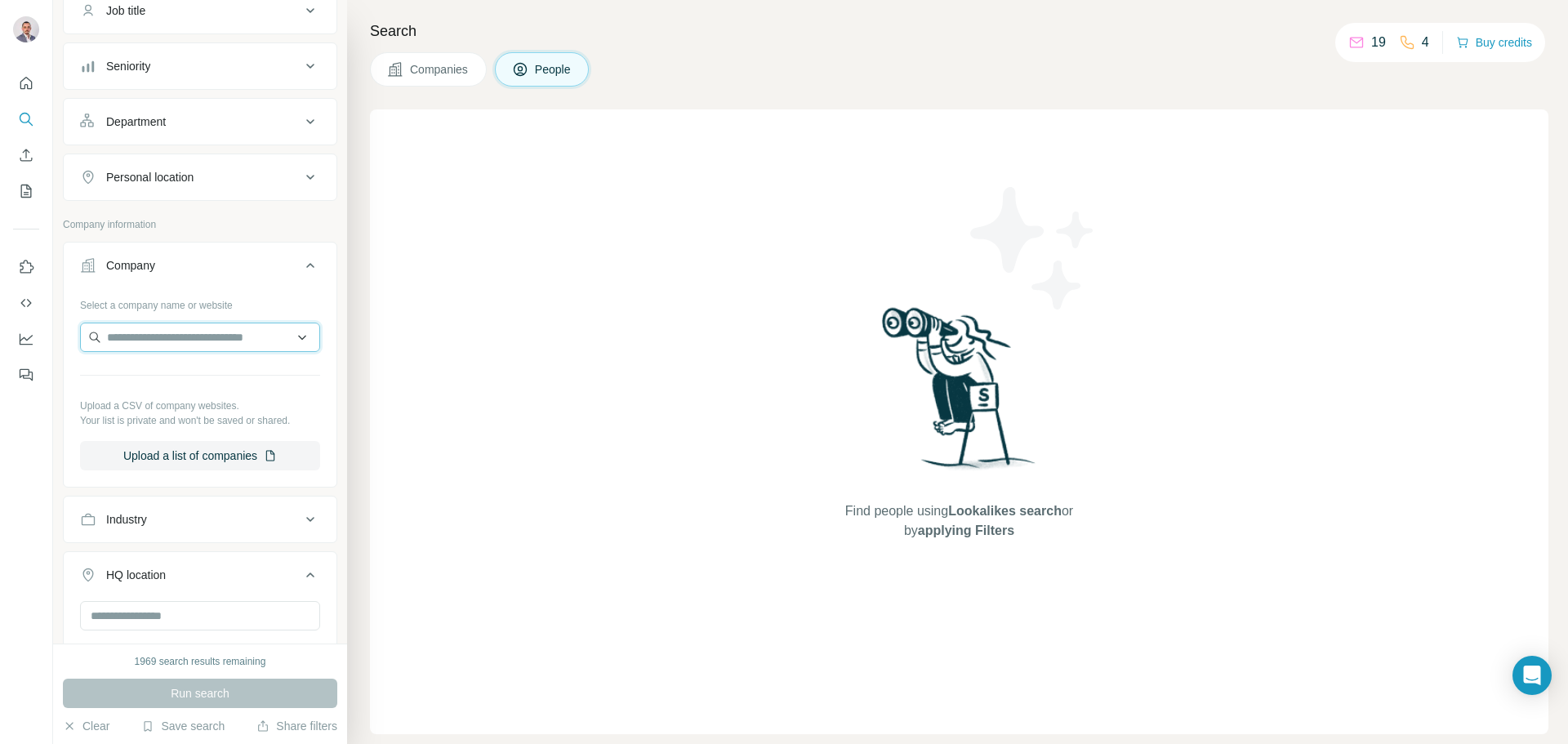
click at [186, 327] on input "text" at bounding box center [200, 337] width 240 height 29
click at [199, 336] on input "text" at bounding box center [200, 337] width 240 height 29
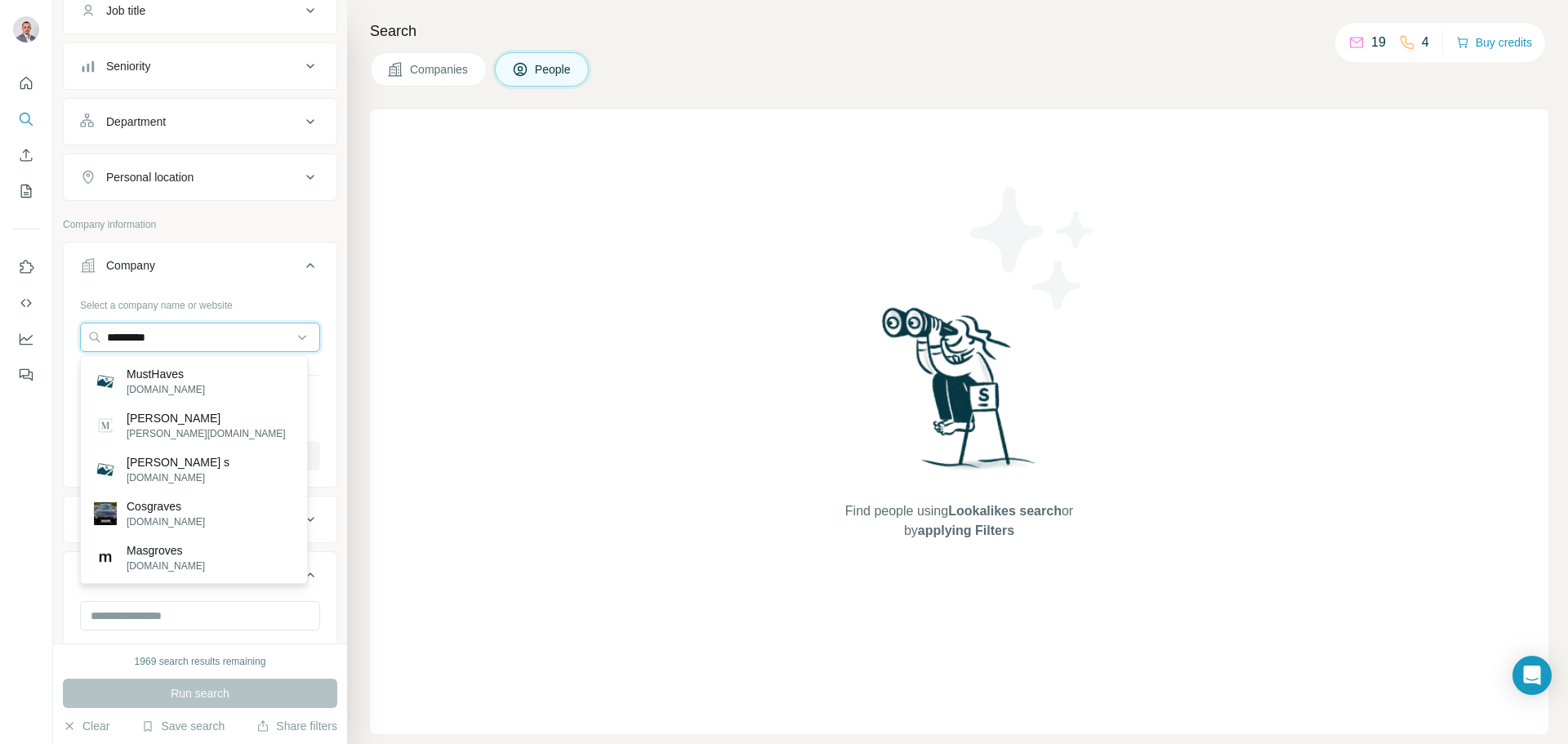
drag, startPoint x: 185, startPoint y: 339, endPoint x: 65, endPoint y: 327, distance: 120.6
click at [65, 327] on div "Select a company name or website ********* Upload a CSV of company websites. Yo…" at bounding box center [200, 387] width 272 height 192
type input "********"
click at [165, 436] on p "[DOMAIN_NAME]" at bounding box center [166, 433] width 79 height 15
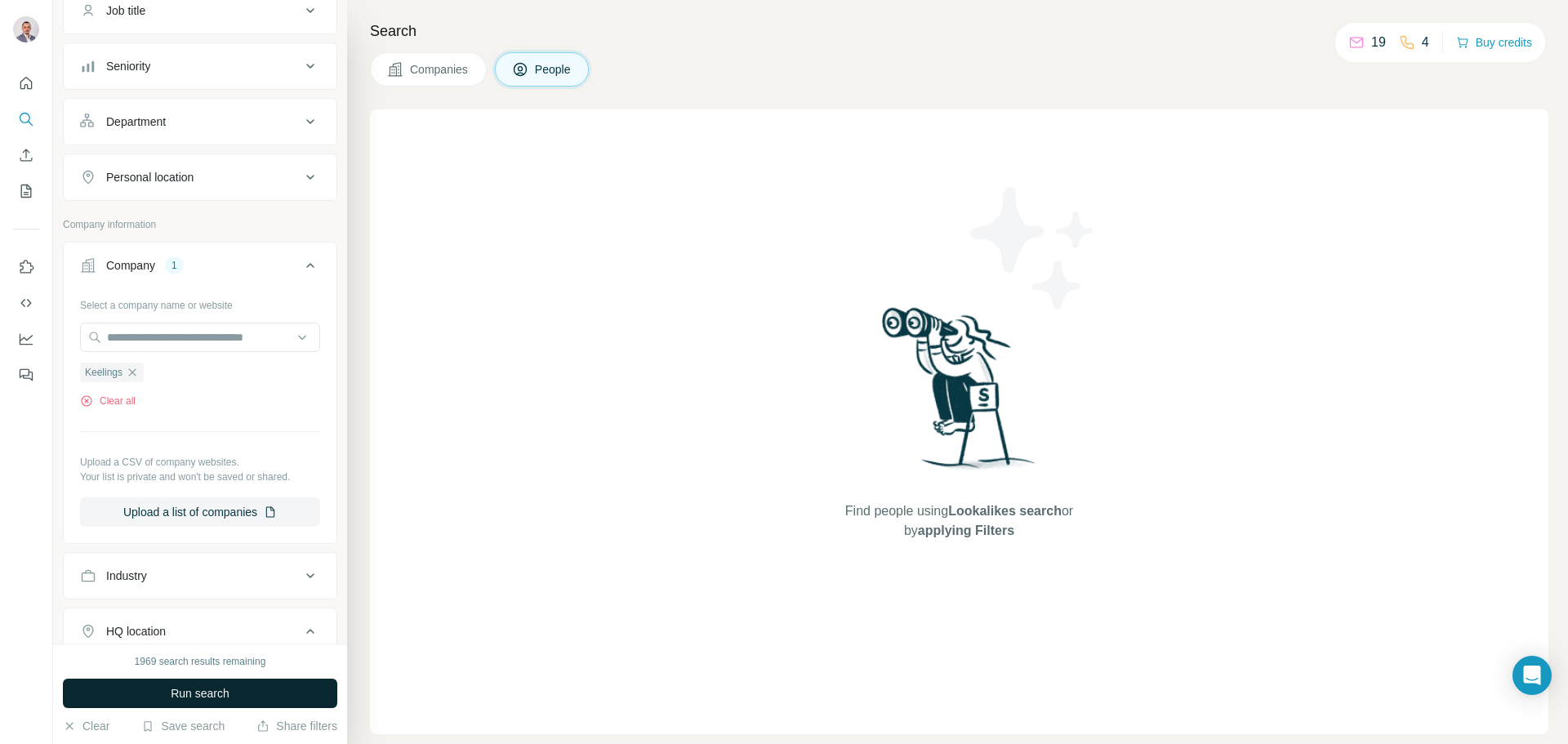
click at [217, 683] on button "Run search" at bounding box center [200, 693] width 274 height 29
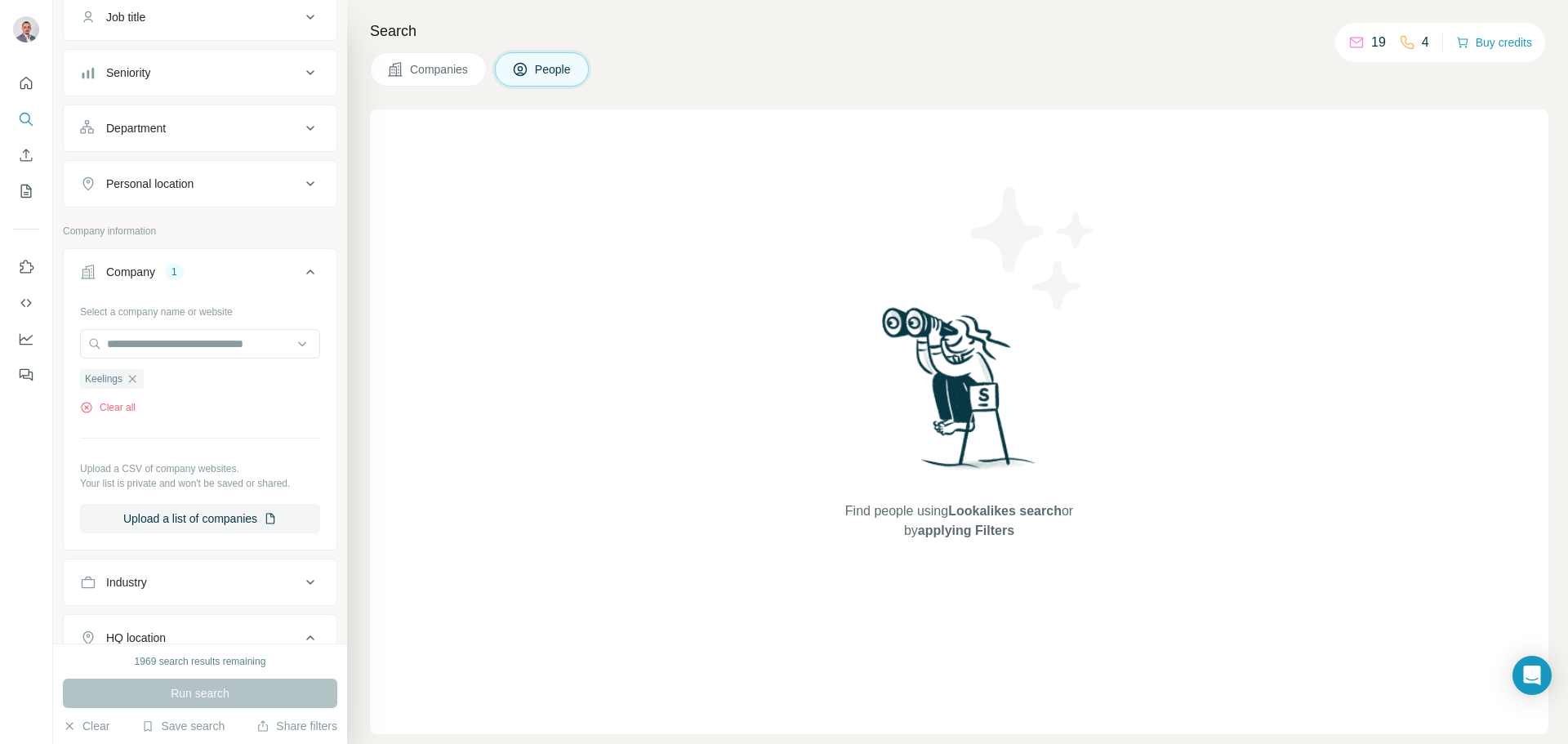
scroll to position [408, 0]
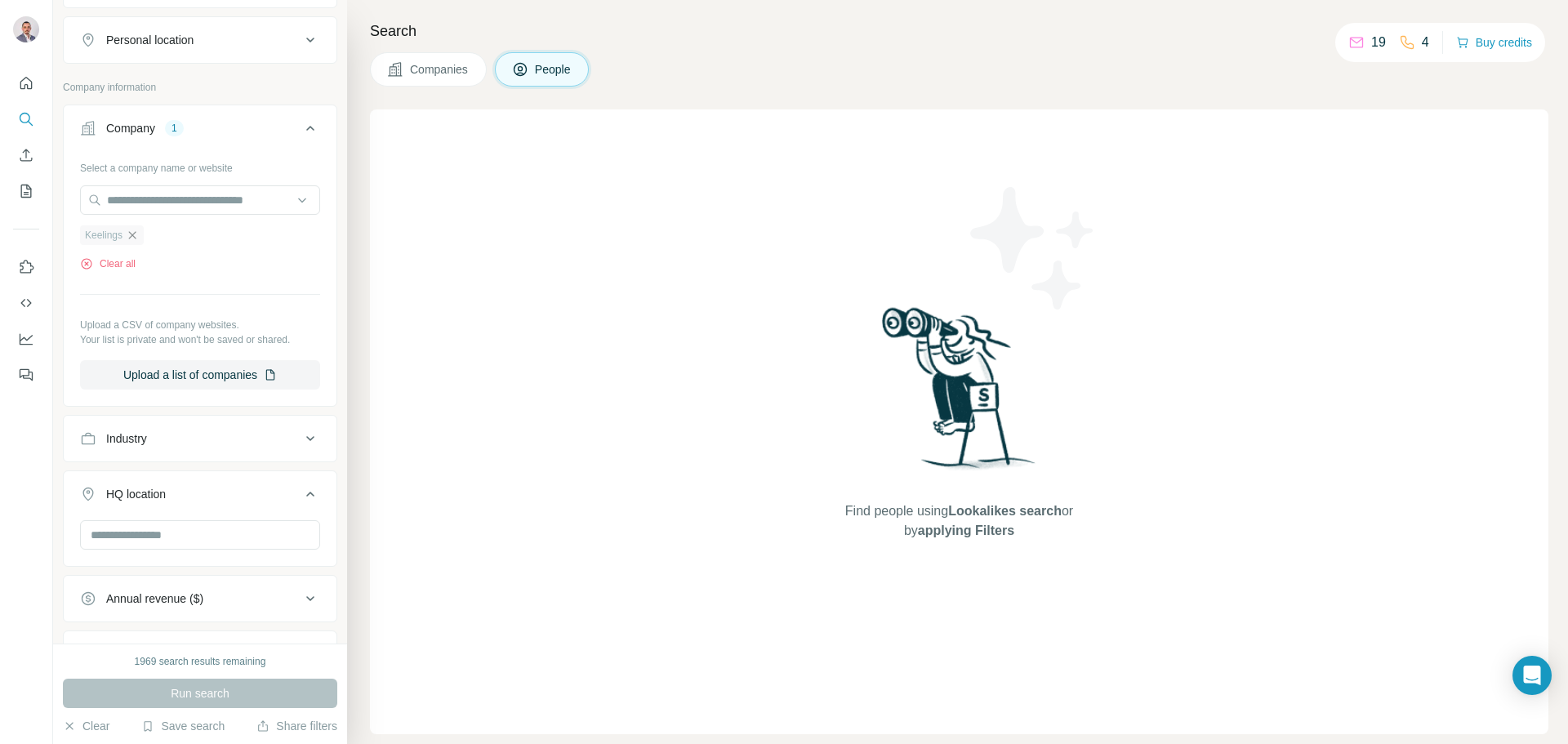
click at [133, 234] on icon "button" at bounding box center [133, 235] width 13 height 13
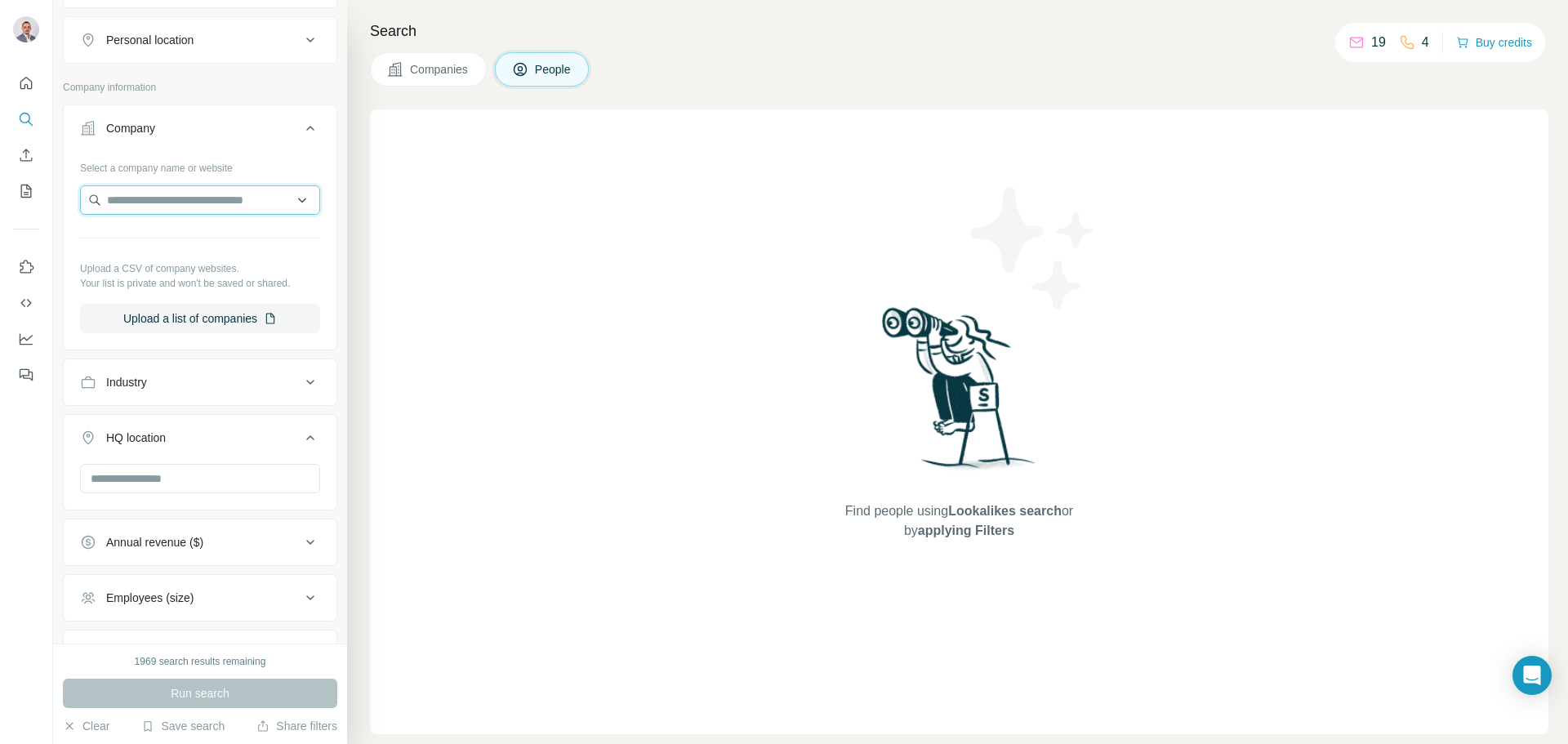
click at [152, 199] on input "text" at bounding box center [200, 200] width 240 height 29
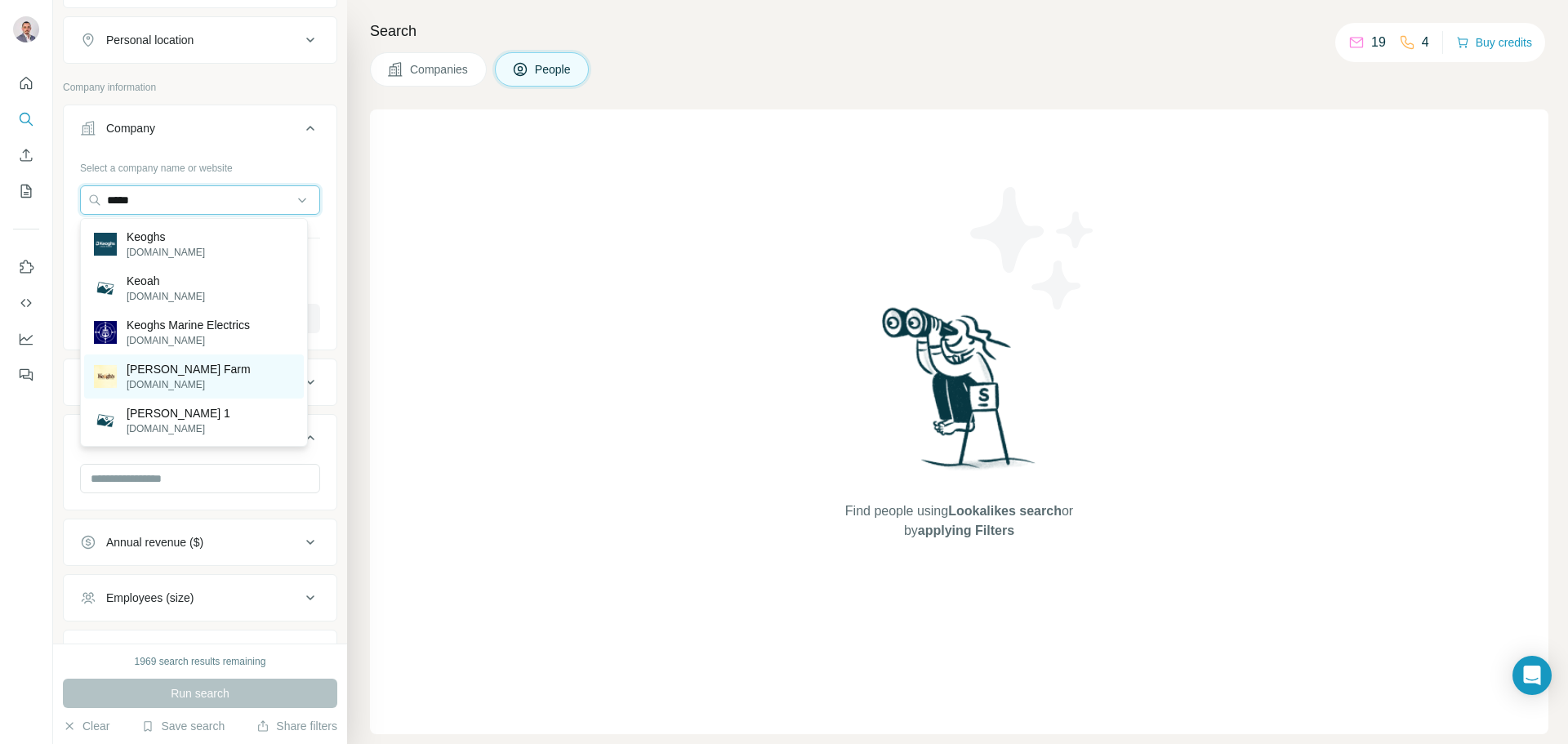
type input "*****"
click at [196, 377] on p "[DOMAIN_NAME]" at bounding box center [189, 384] width 124 height 15
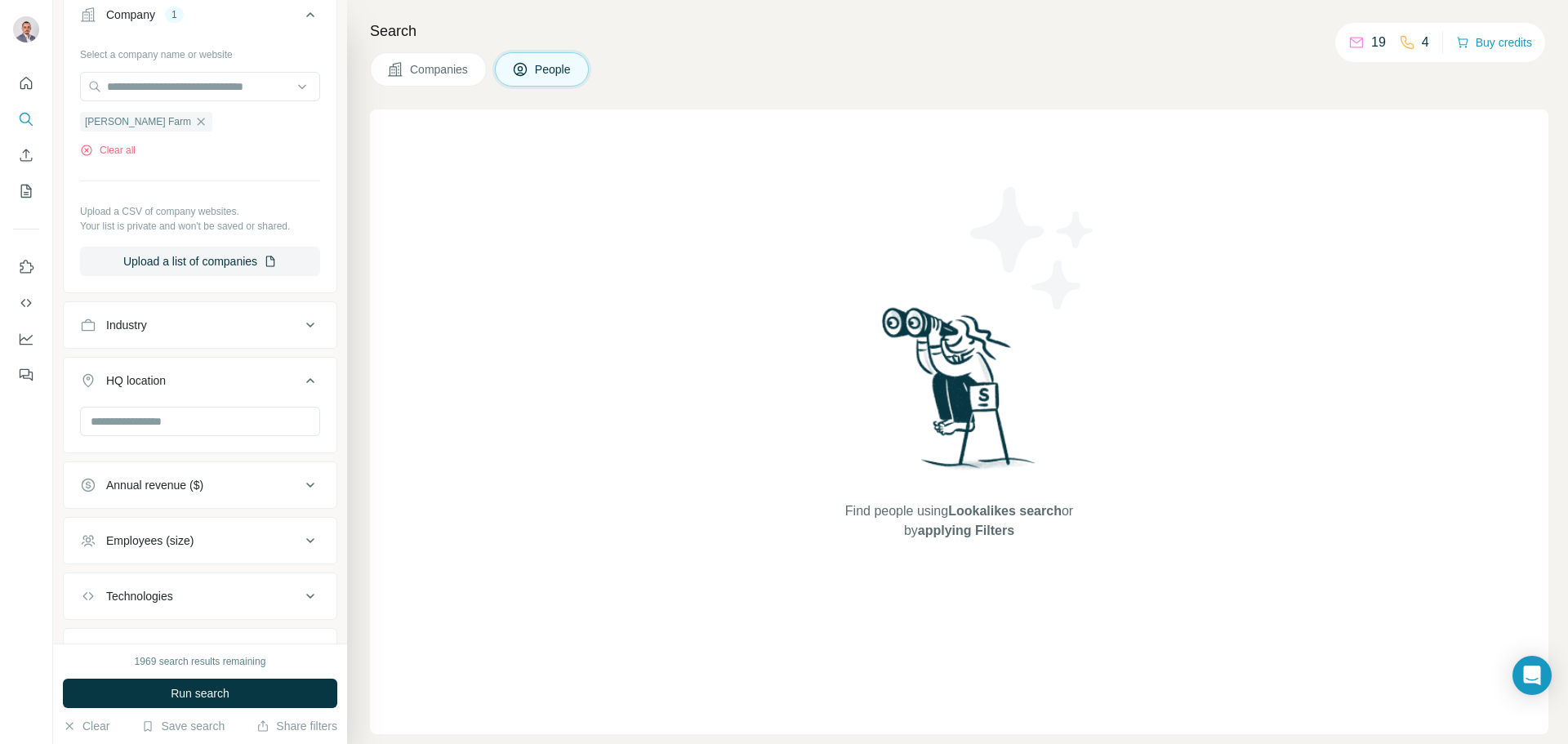
scroll to position [600, 0]
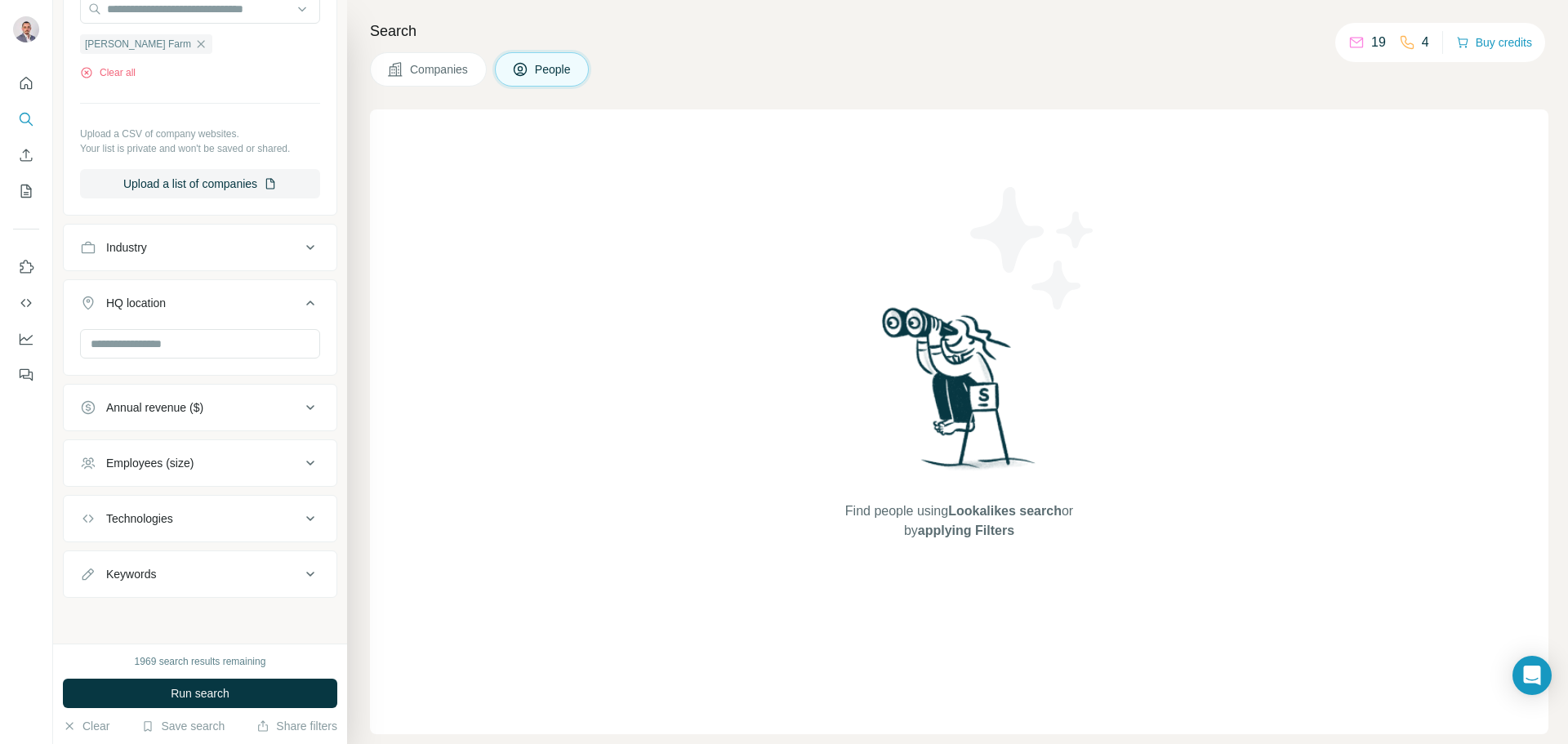
click at [300, 296] on icon at bounding box center [310, 303] width 20 height 20
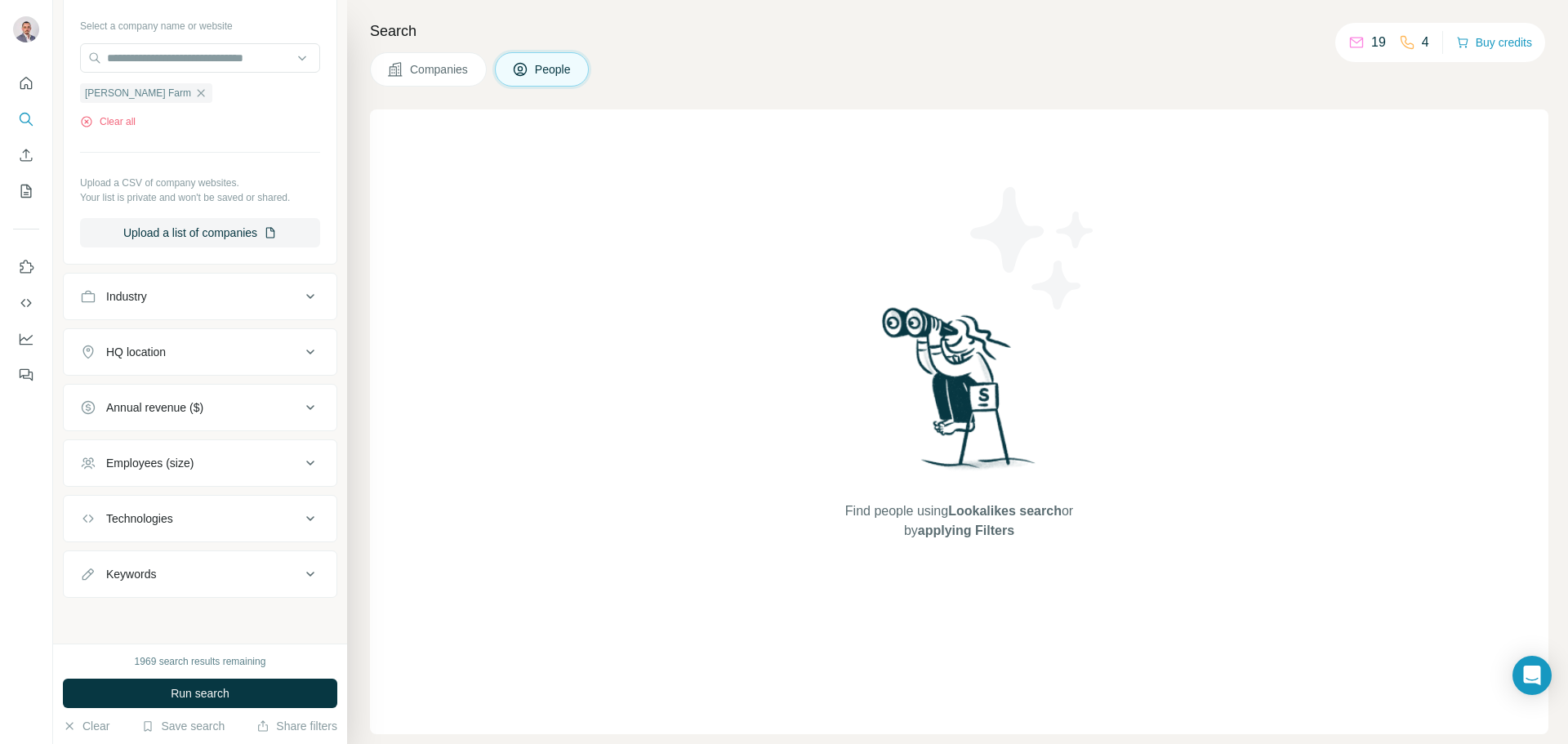
scroll to position [551, 0]
click at [168, 694] on button "Run search" at bounding box center [200, 693] width 274 height 29
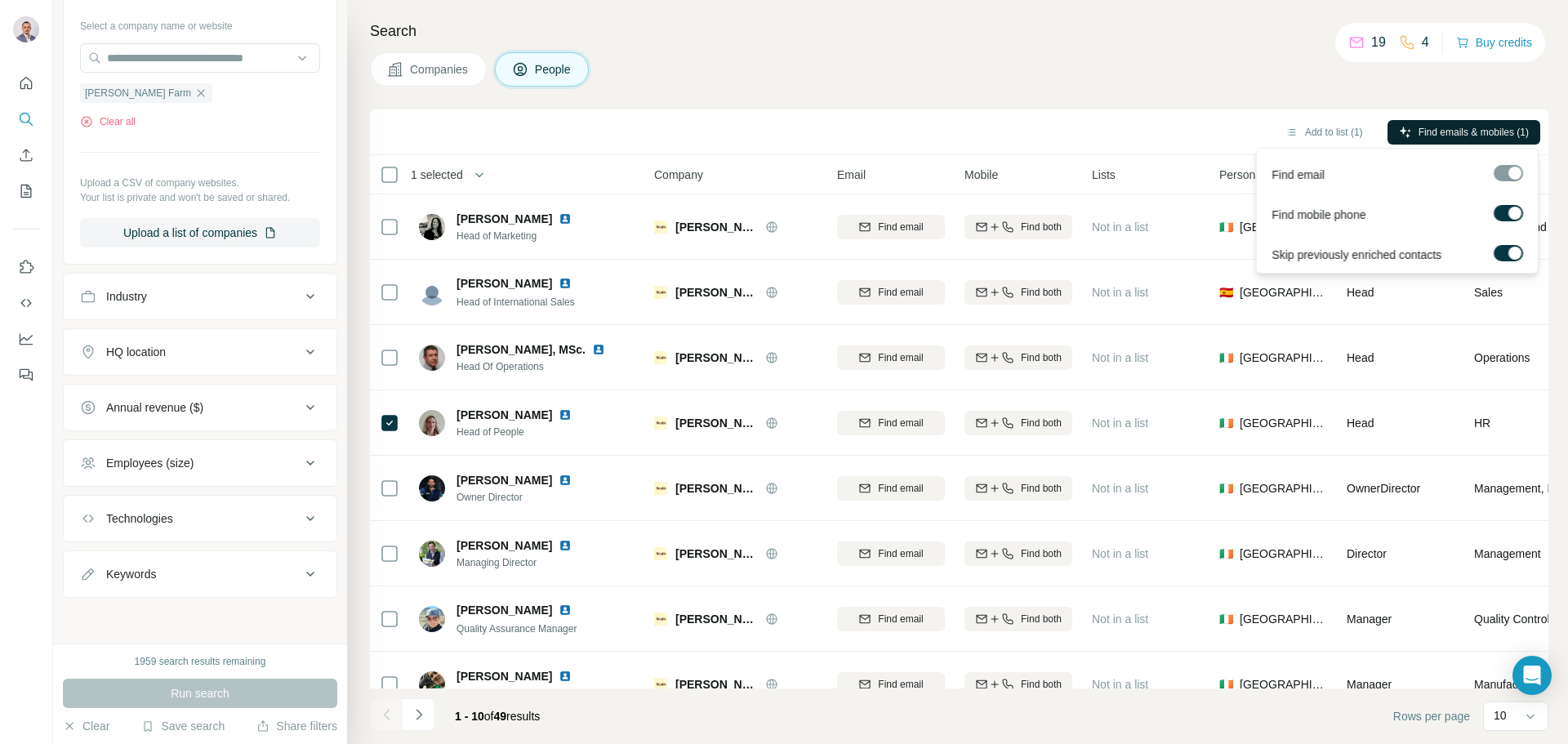
click at [1464, 130] on span "Find emails & mobiles (1)" at bounding box center [1473, 132] width 110 height 15
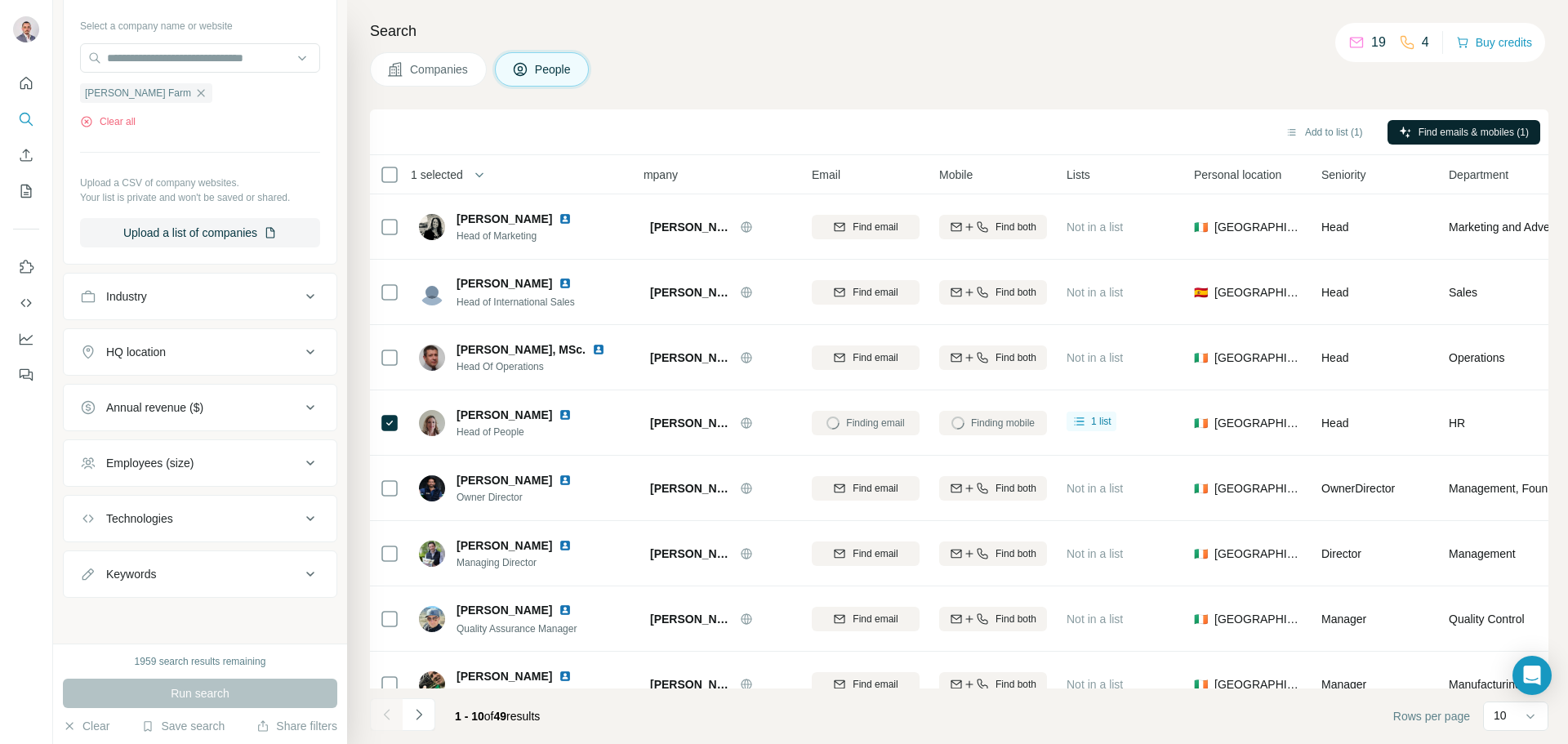
scroll to position [0, 0]
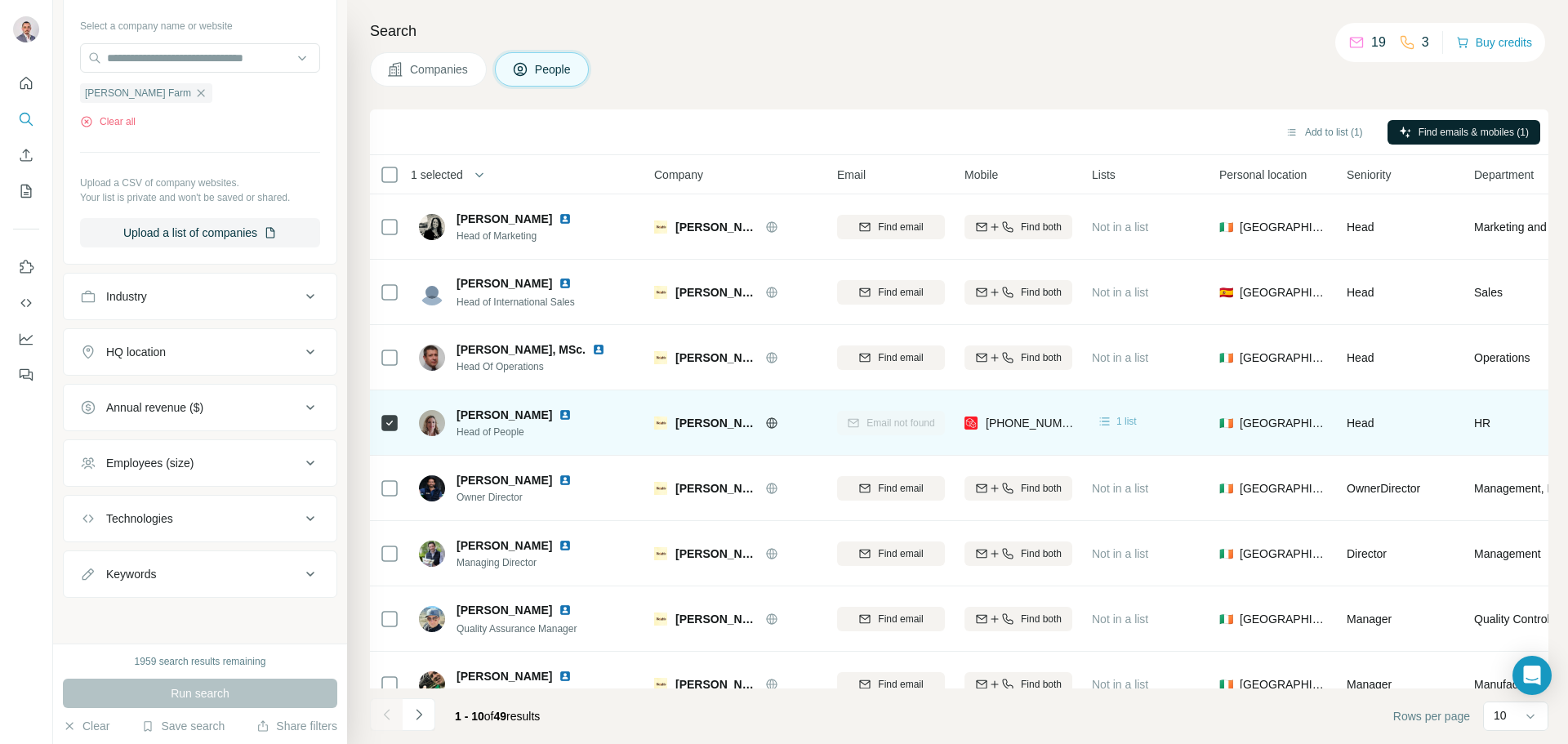
click at [1105, 424] on icon at bounding box center [1105, 421] width 10 height 8
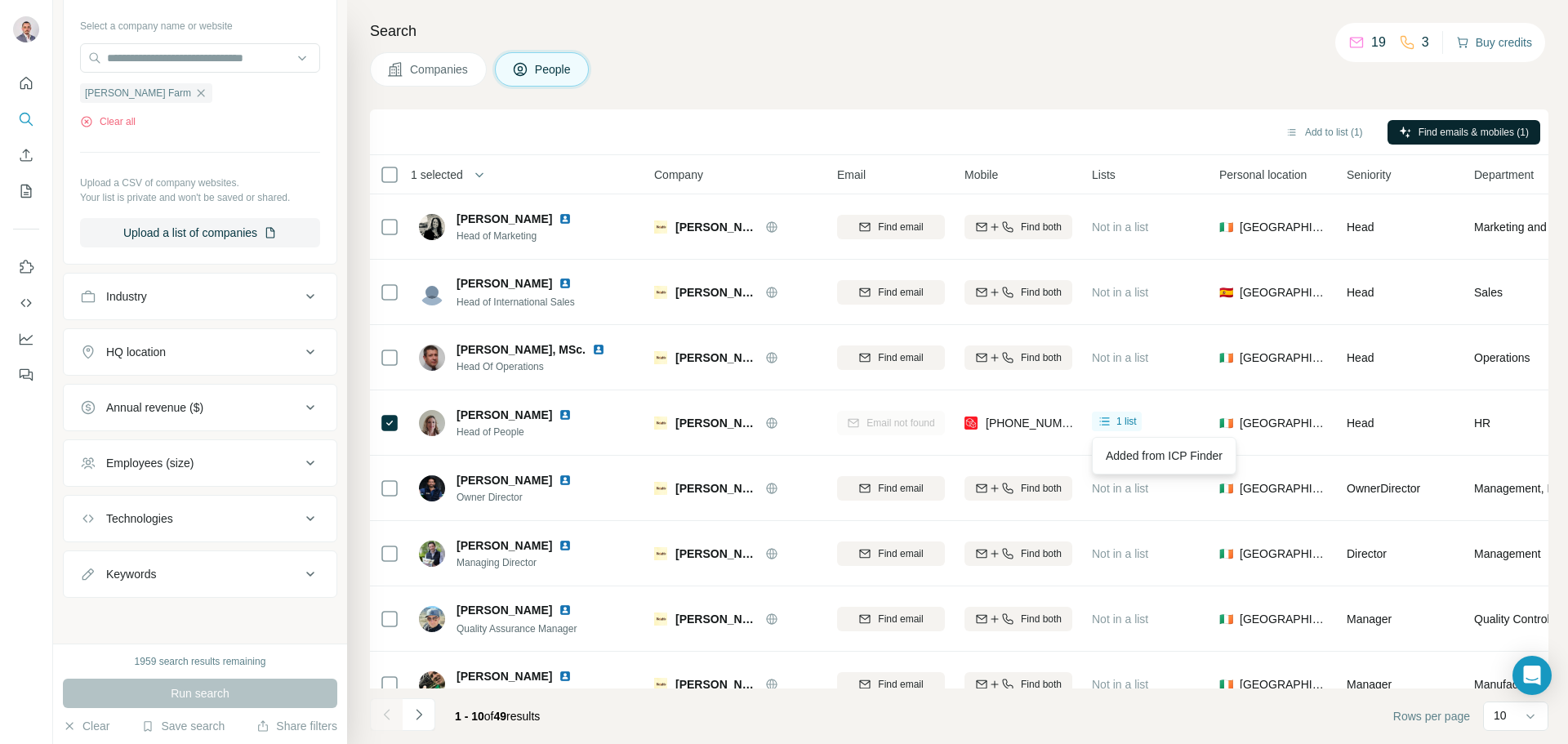
click at [1497, 37] on button "Buy credits" at bounding box center [1494, 43] width 76 height 23
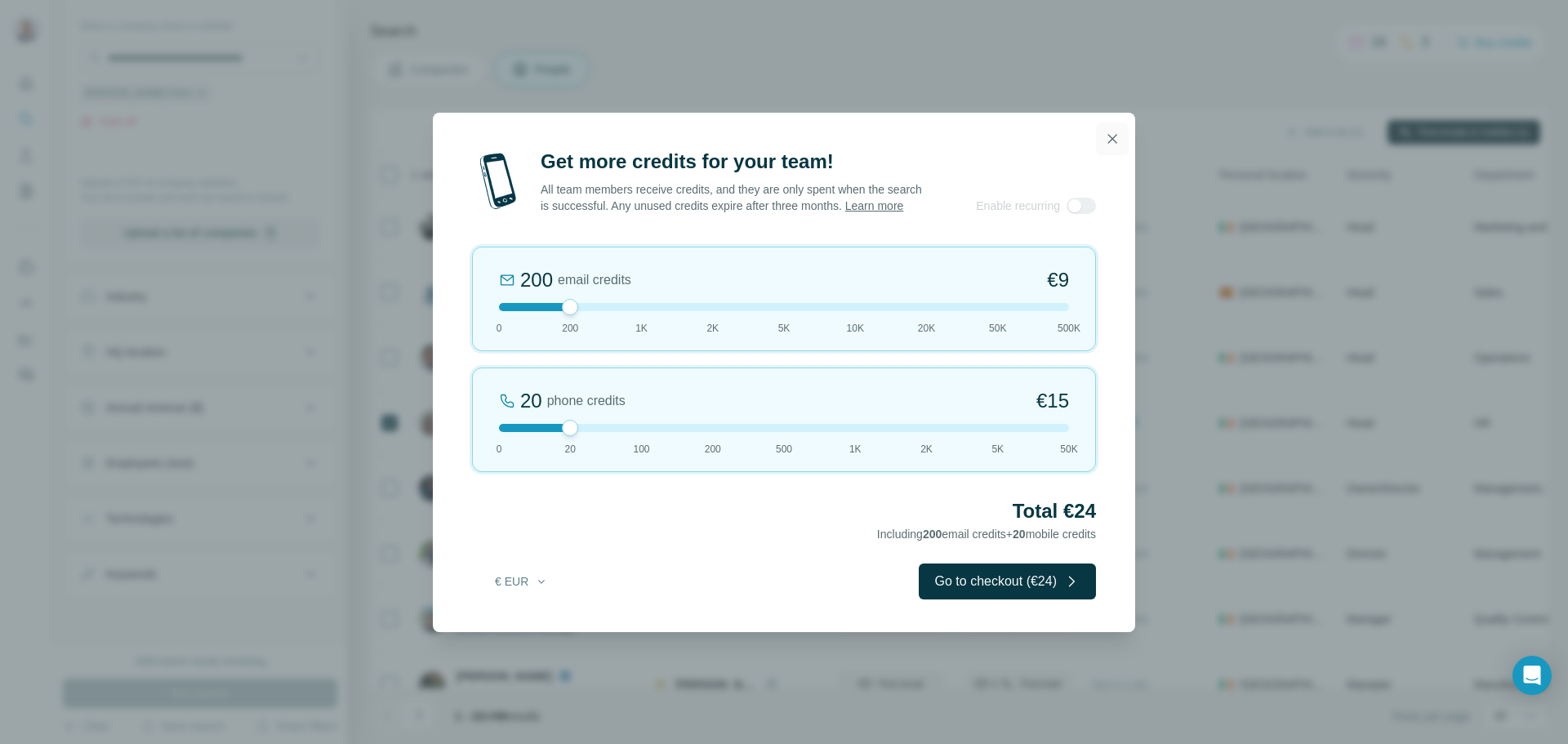
click at [1115, 135] on icon "button" at bounding box center [1112, 139] width 16 height 16
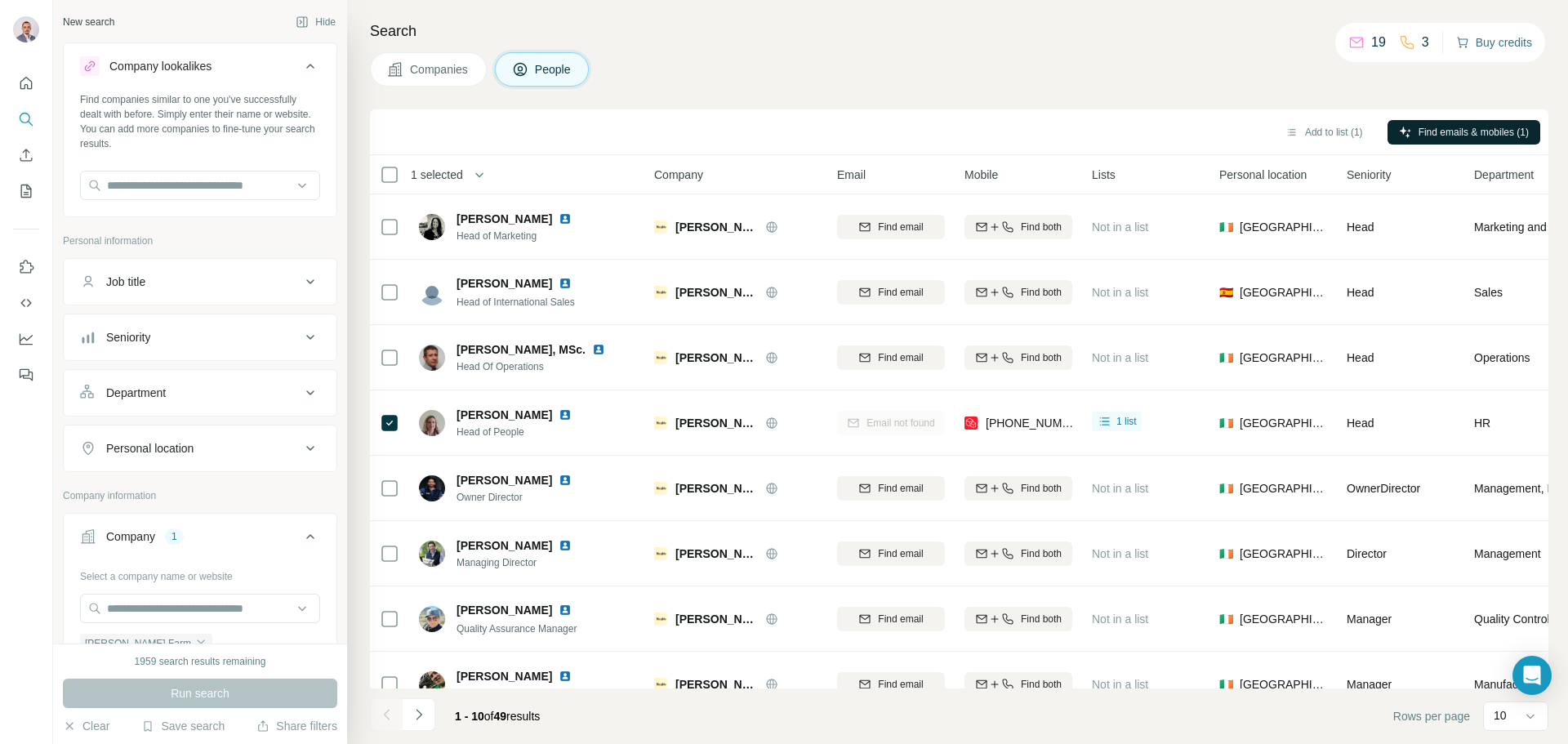
click at [1498, 43] on button "Buy credits" at bounding box center [1494, 43] width 76 height 23
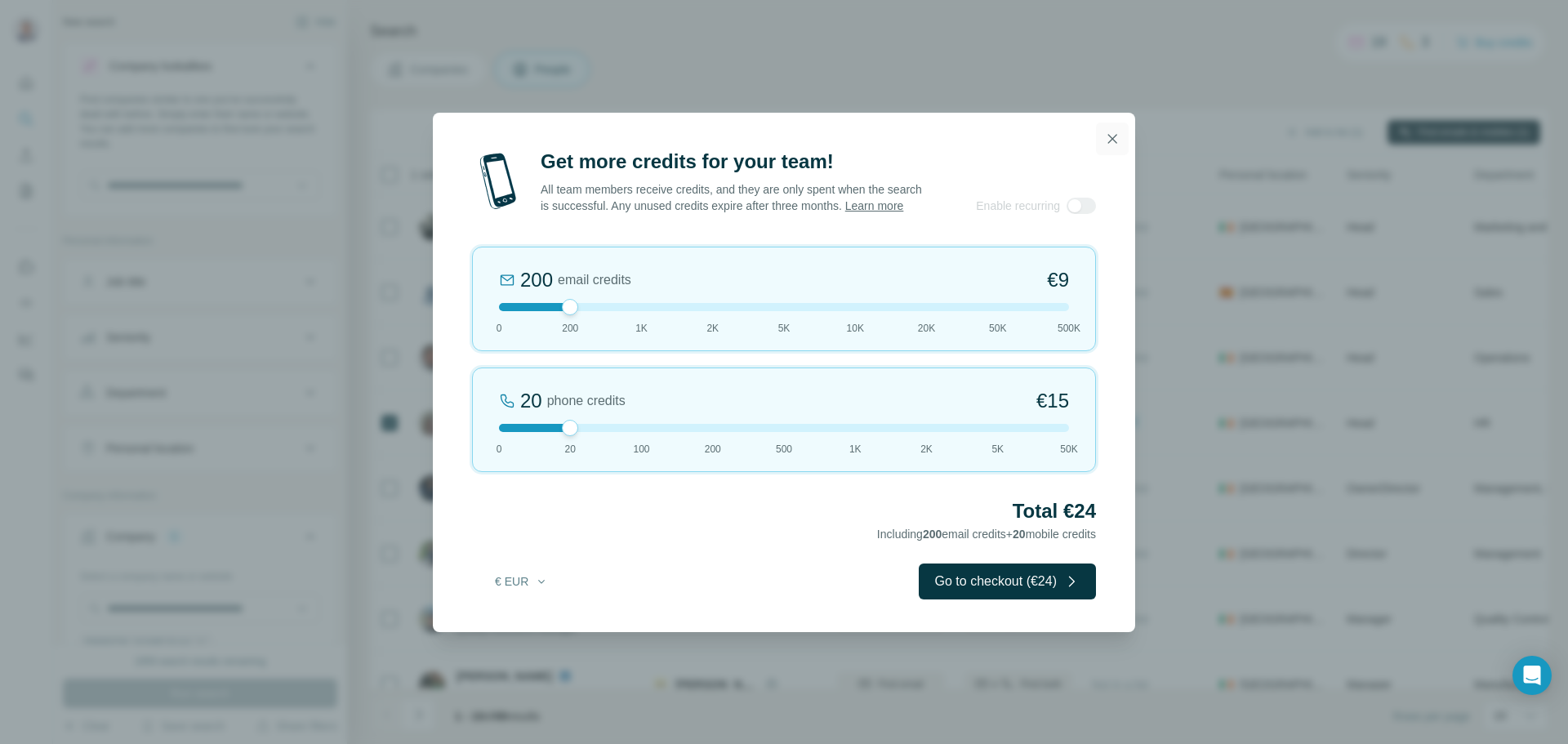
click at [1115, 132] on icon "button" at bounding box center [1112, 139] width 16 height 16
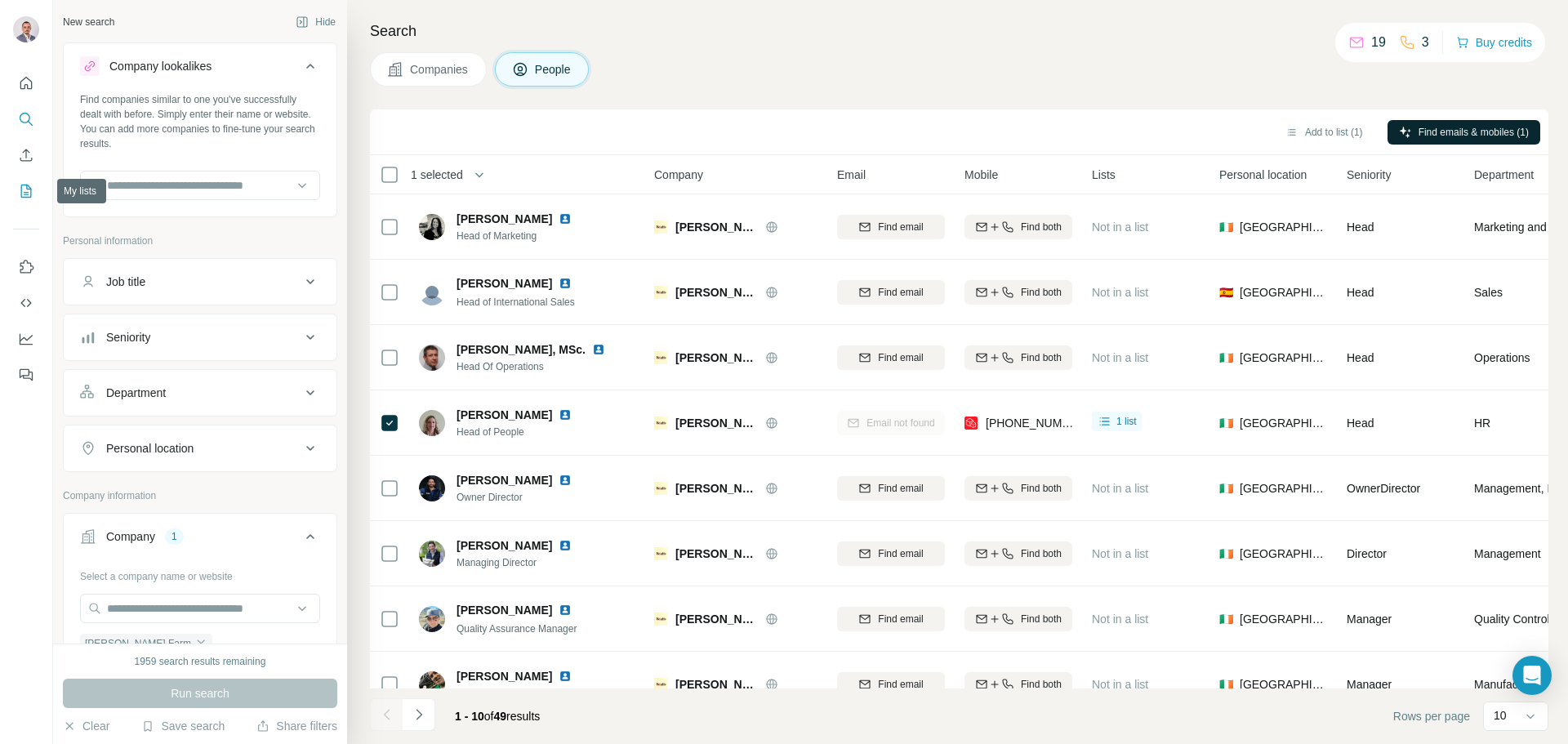
click at [30, 193] on icon "My lists" at bounding box center [26, 191] width 16 height 16
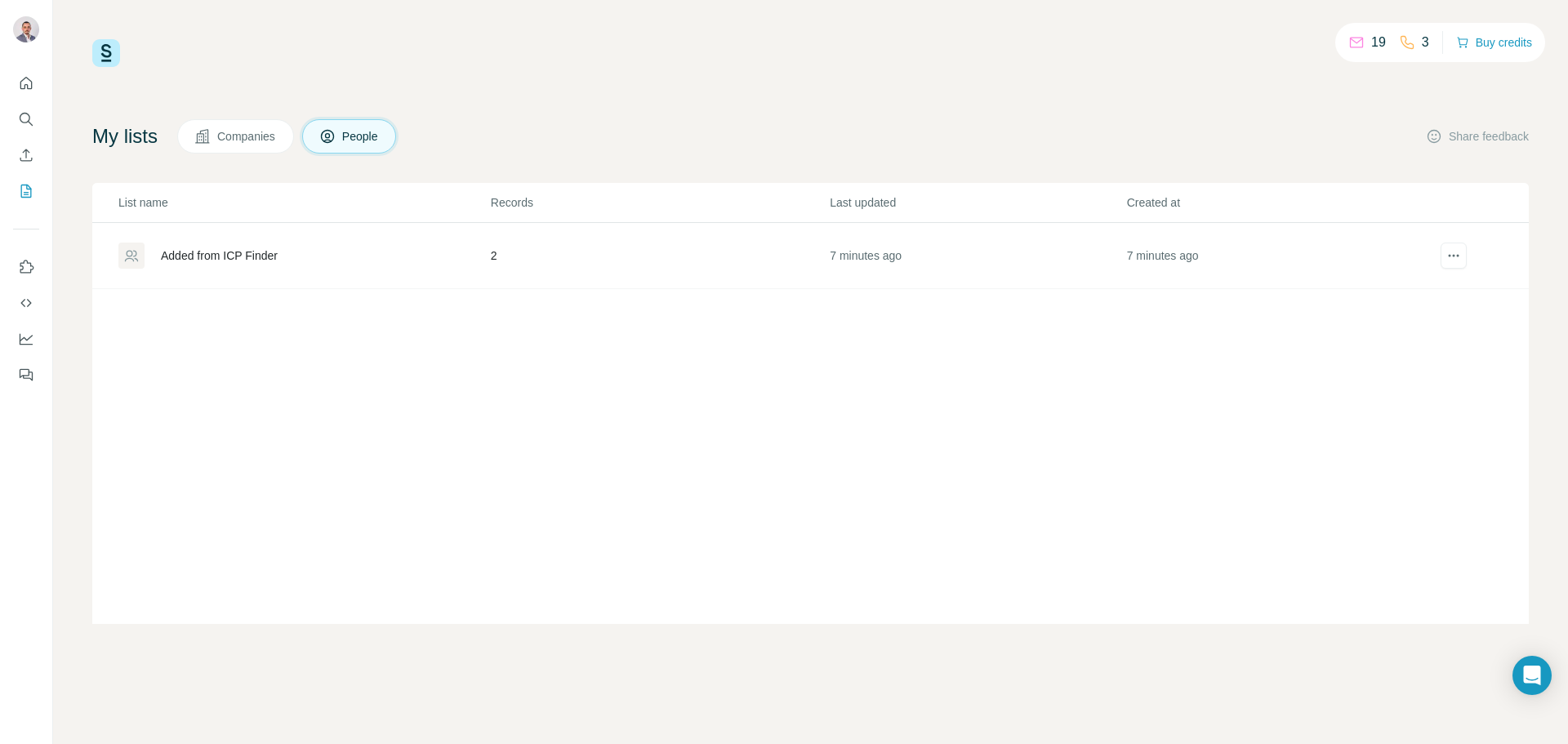
click at [263, 256] on div "Added from ICP Finder" at bounding box center [219, 256] width 117 height 16
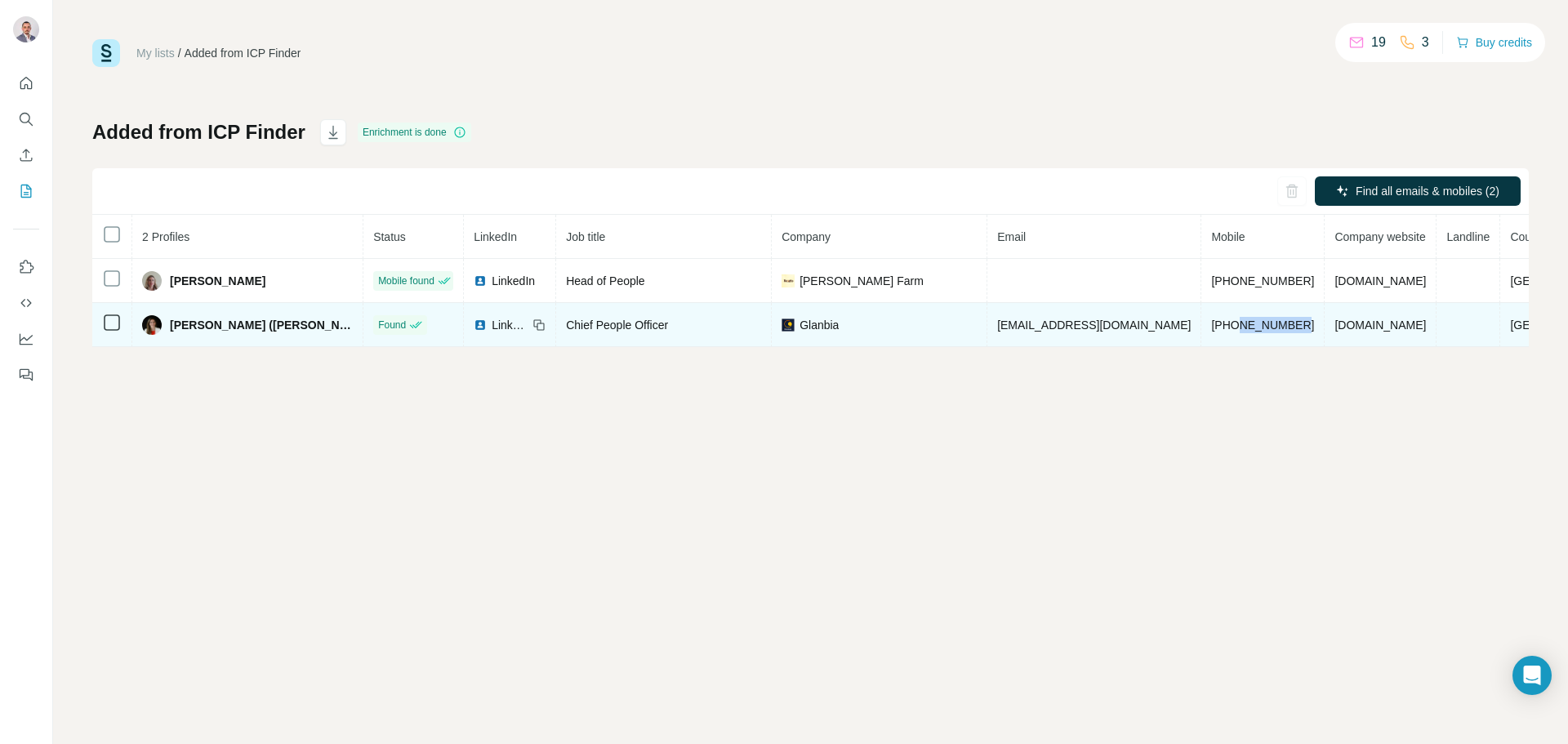
drag, startPoint x: 1157, startPoint y: 327, endPoint x: 1220, endPoint y: 327, distance: 63.0
click at [1220, 327] on span "[PHONE_NUMBER]" at bounding box center [1263, 325] width 103 height 13
click at [537, 322] on icon at bounding box center [541, 325] width 7 height 7
